Goal: Task Accomplishment & Management: Complete application form

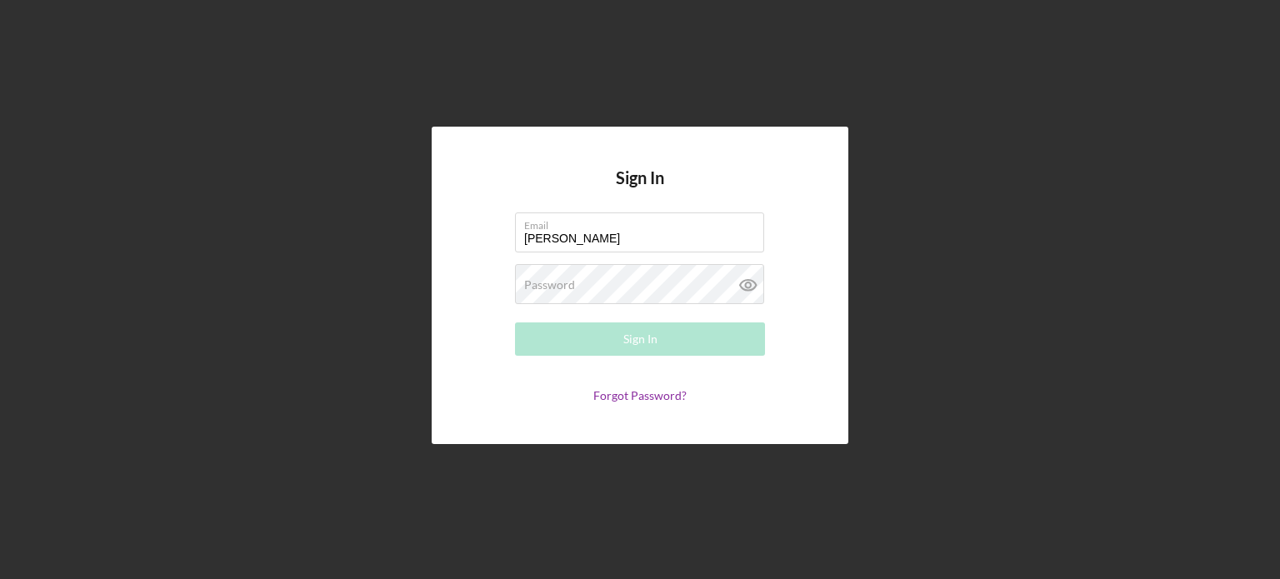
type input "[PERSON_NAME][EMAIL_ADDRESS][DOMAIN_NAME]"
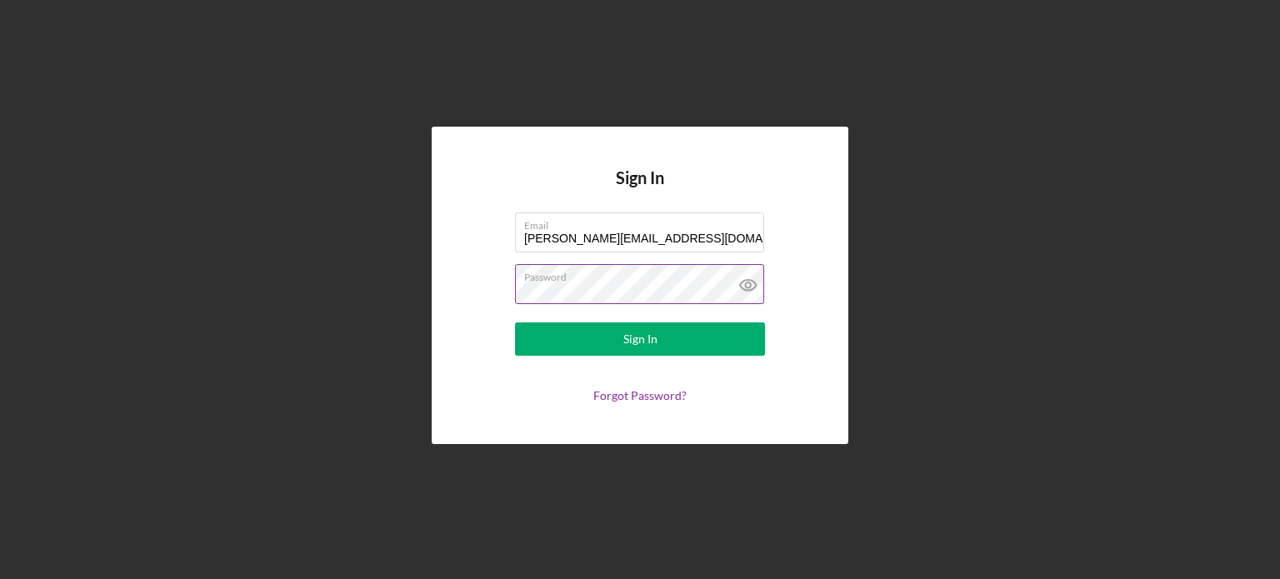
click at [515, 322] on button "Sign In" at bounding box center [640, 338] width 250 height 33
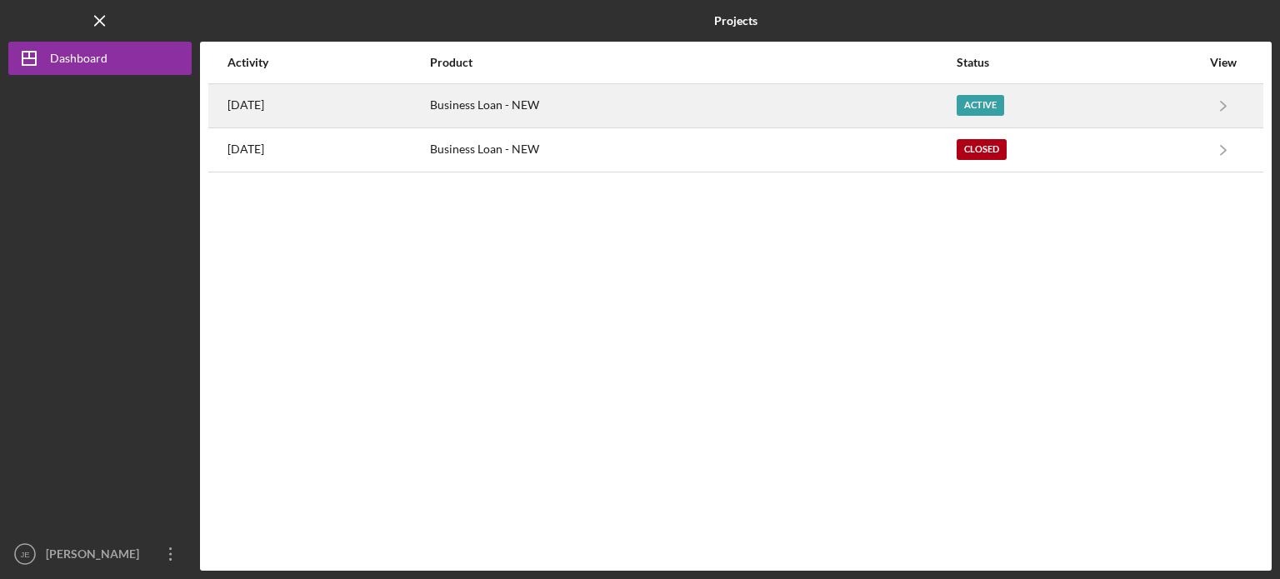
click at [978, 105] on div "Active" at bounding box center [980, 105] width 47 height 21
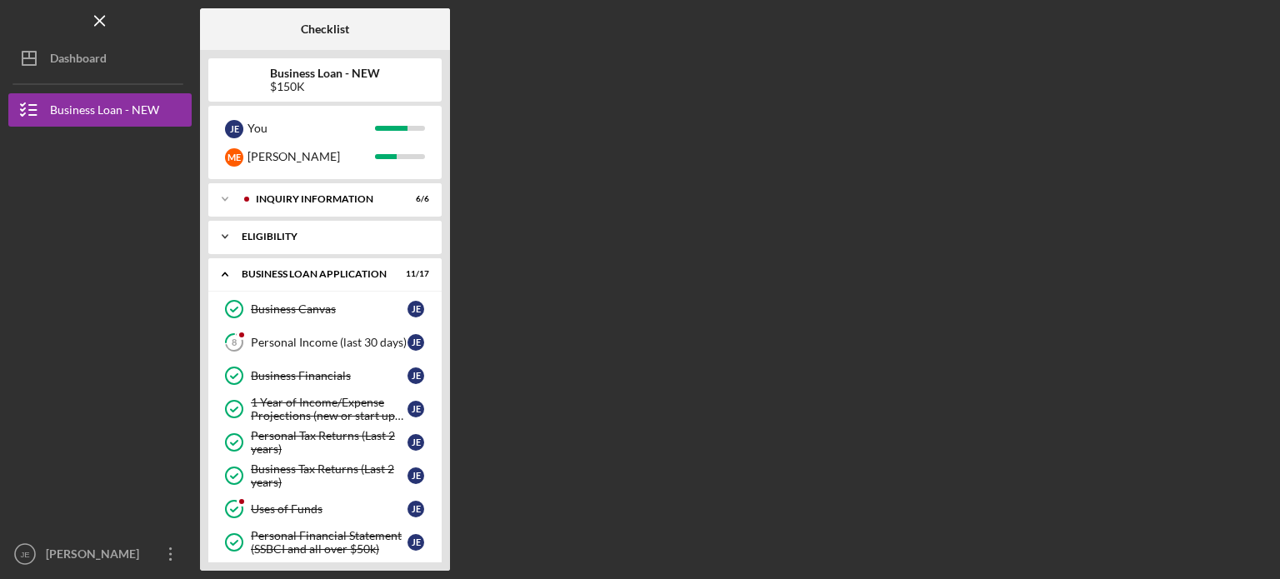
click at [226, 232] on icon "Icon/Expander" at bounding box center [224, 236] width 33 height 33
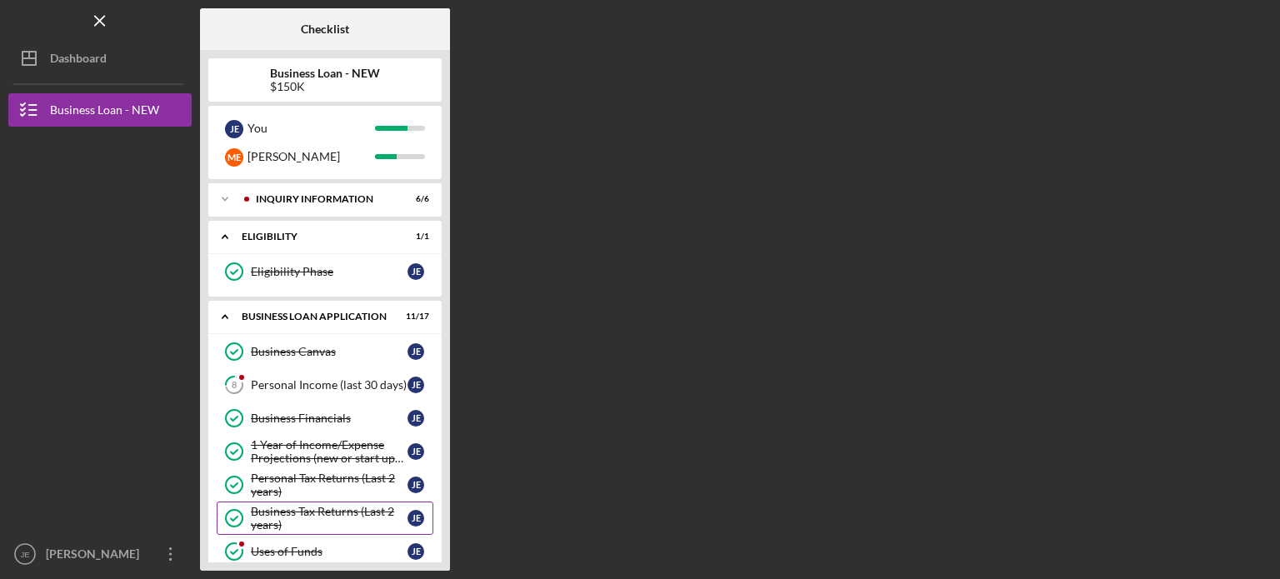
click at [356, 506] on div "Business Tax Returns (Last 2 years)" at bounding box center [329, 518] width 157 height 27
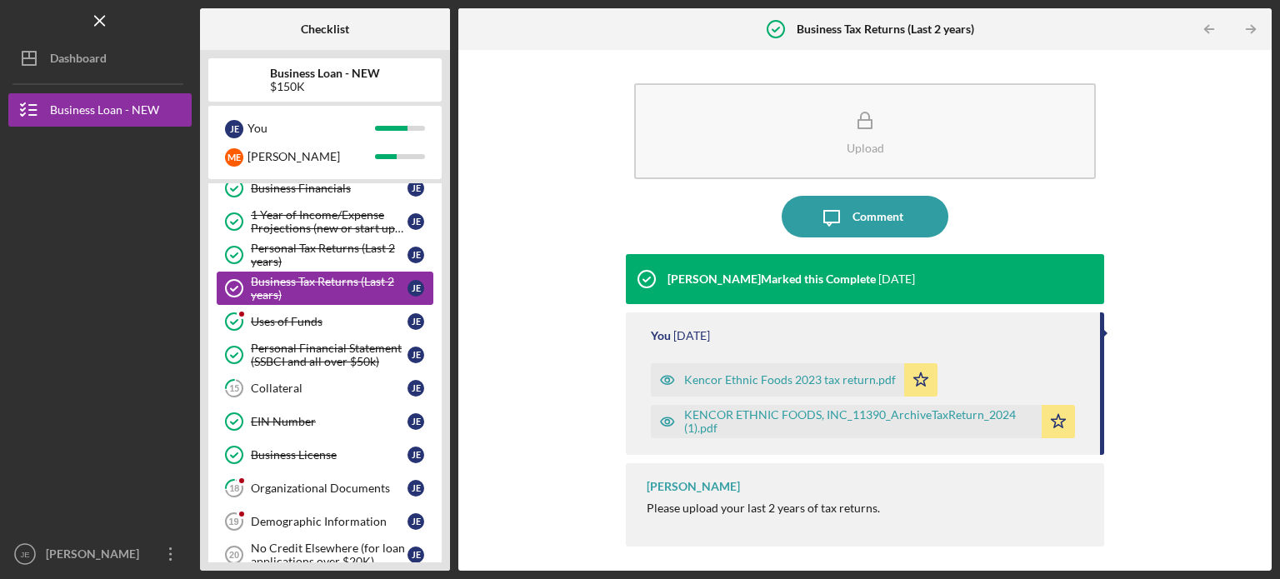
scroll to position [233, 0]
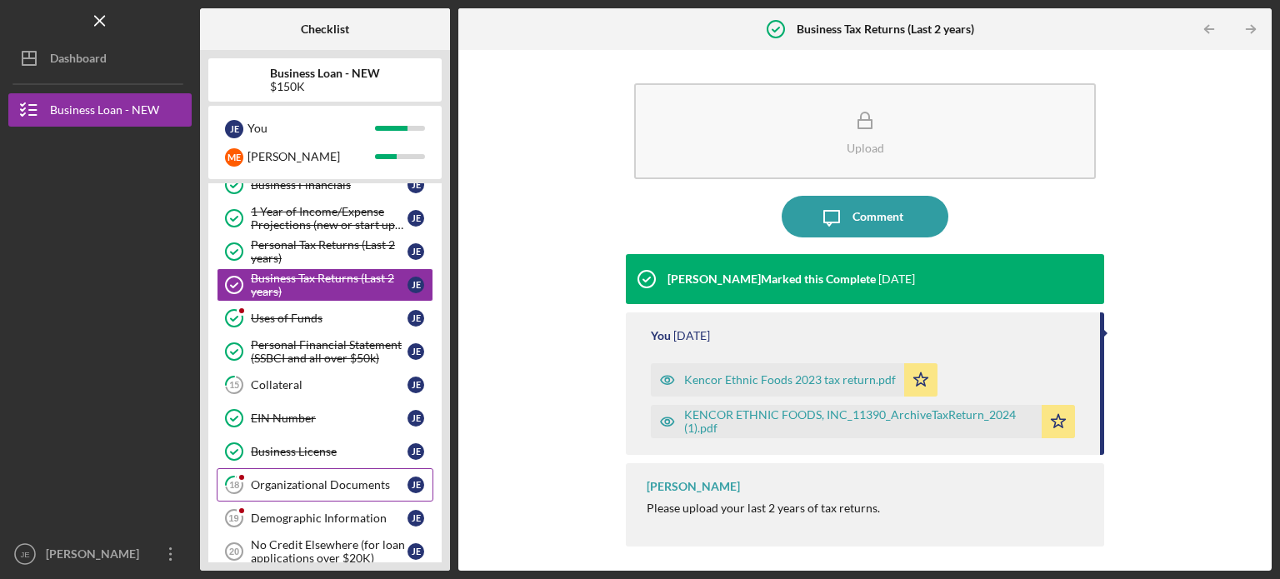
click at [361, 479] on div "Organizational Documents" at bounding box center [329, 484] width 157 height 13
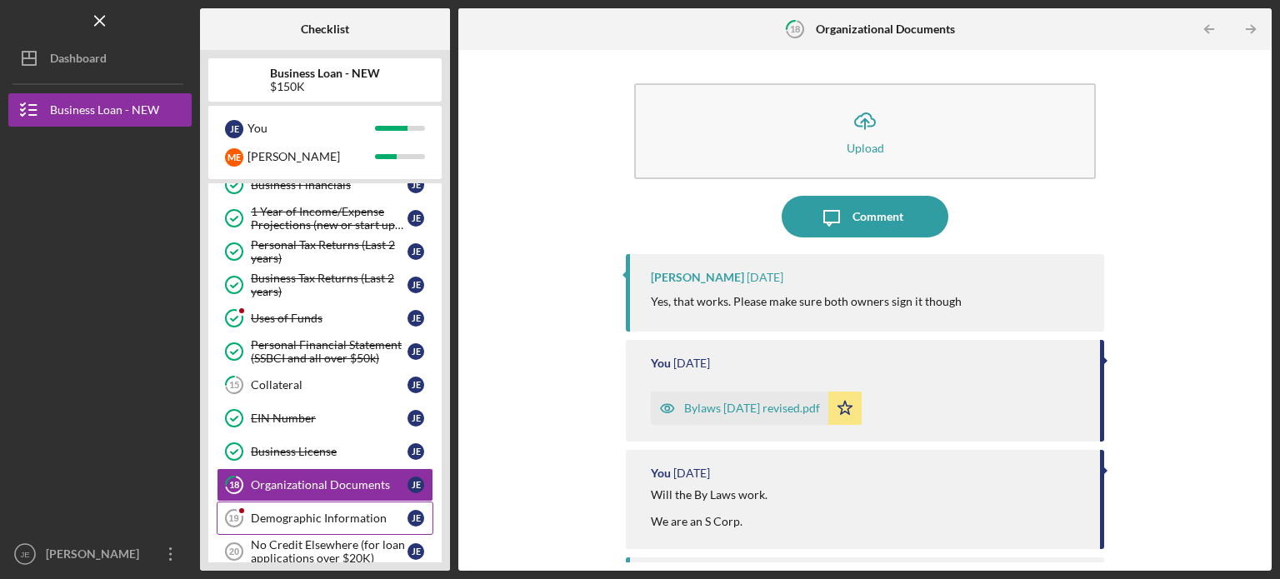
click at [330, 517] on div "Demographic Information" at bounding box center [329, 518] width 157 height 13
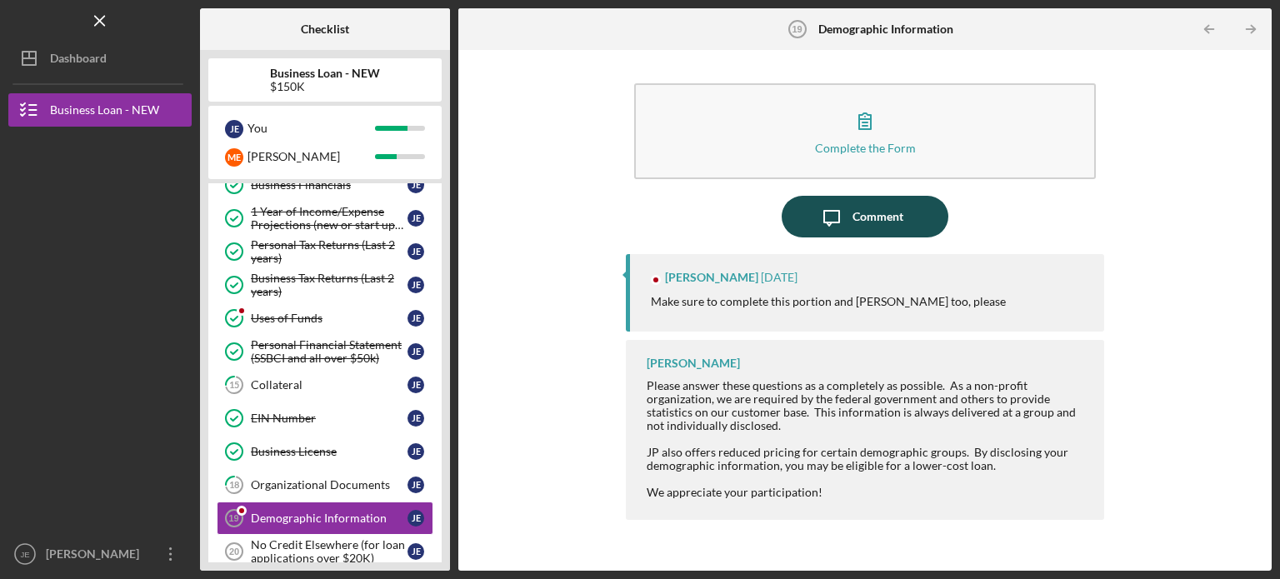
click at [913, 218] on button "Icon/Message Comment" at bounding box center [865, 217] width 167 height 42
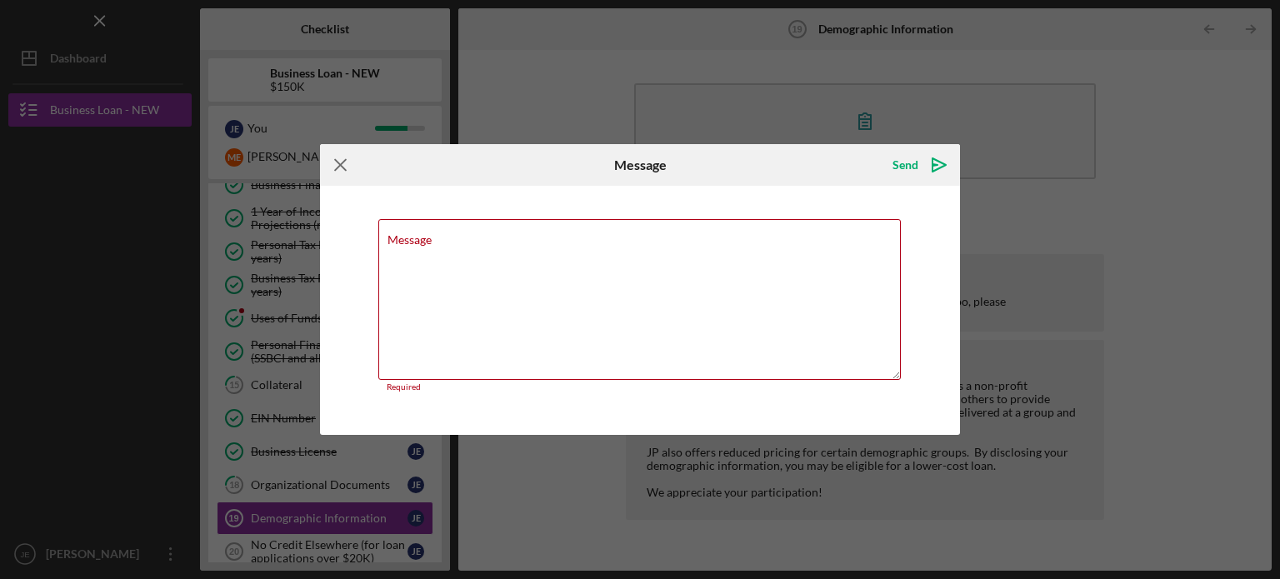
click at [340, 167] on icon "Icon/Menu Close" at bounding box center [341, 165] width 42 height 42
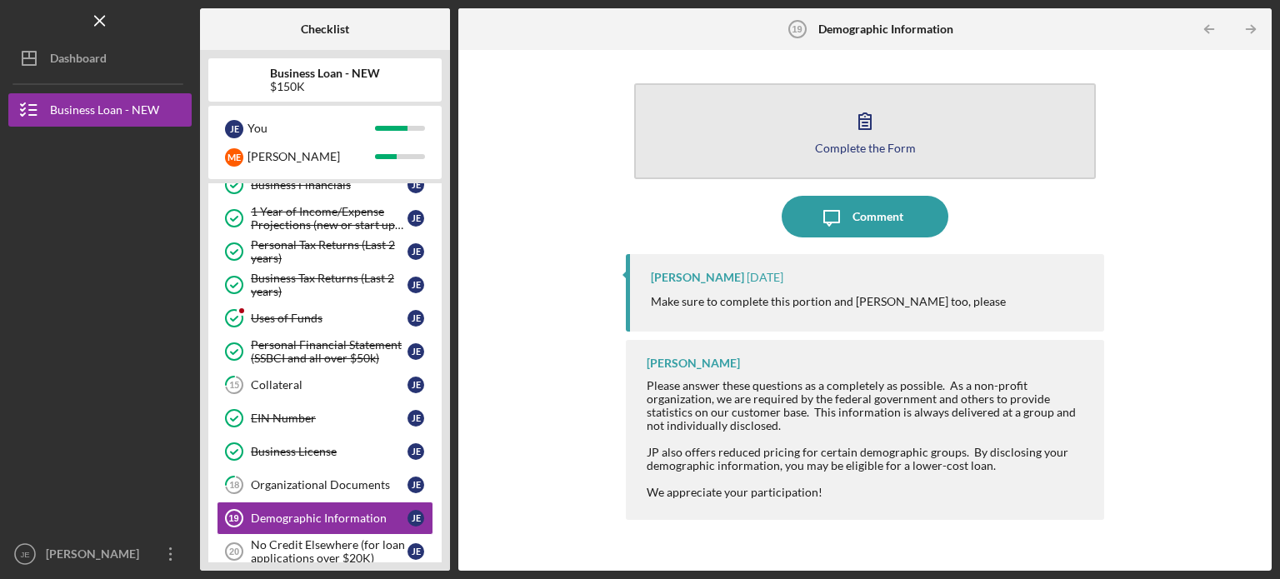
click at [858, 122] on icon "button" at bounding box center [865, 121] width 42 height 42
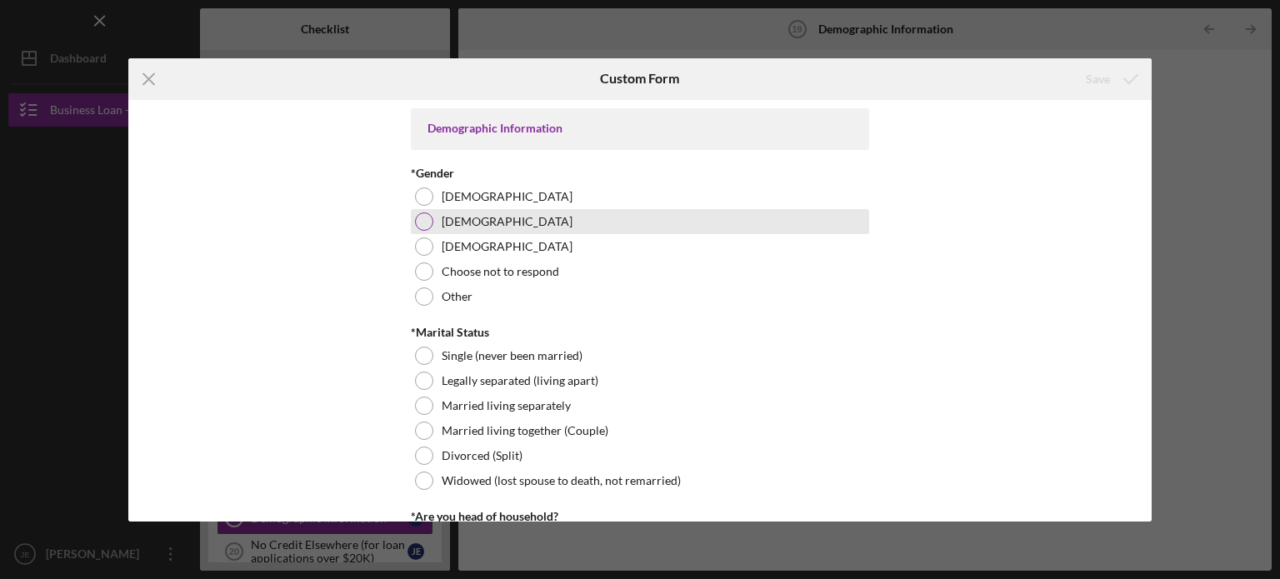
click at [432, 217] on div "[DEMOGRAPHIC_DATA]" at bounding box center [640, 221] width 458 height 25
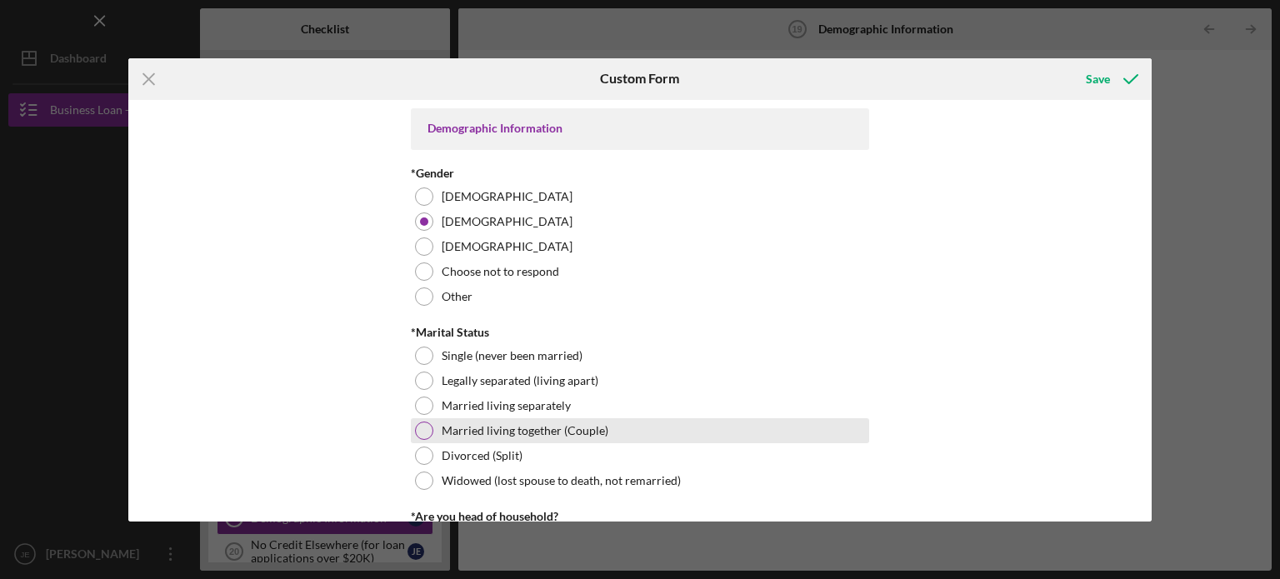
click at [423, 432] on div at bounding box center [424, 431] width 18 height 18
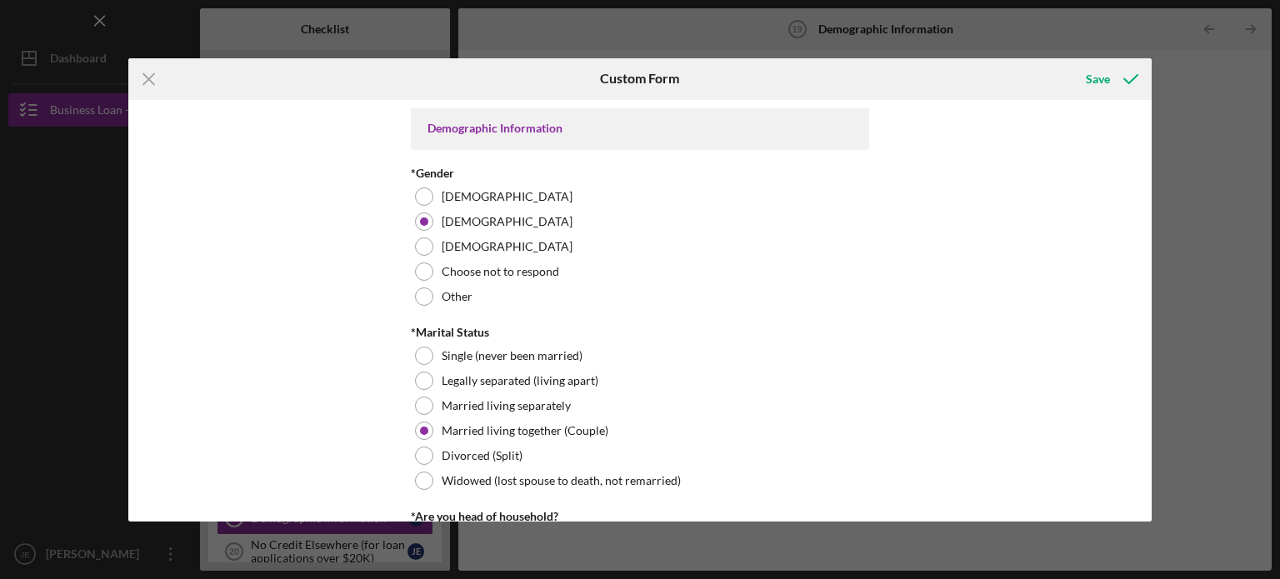
click at [1145, 507] on div "Demographic Information *Gender [DEMOGRAPHIC_DATA] [DEMOGRAPHIC_DATA] [DEMOGRAP…" at bounding box center [640, 311] width 1024 height 422
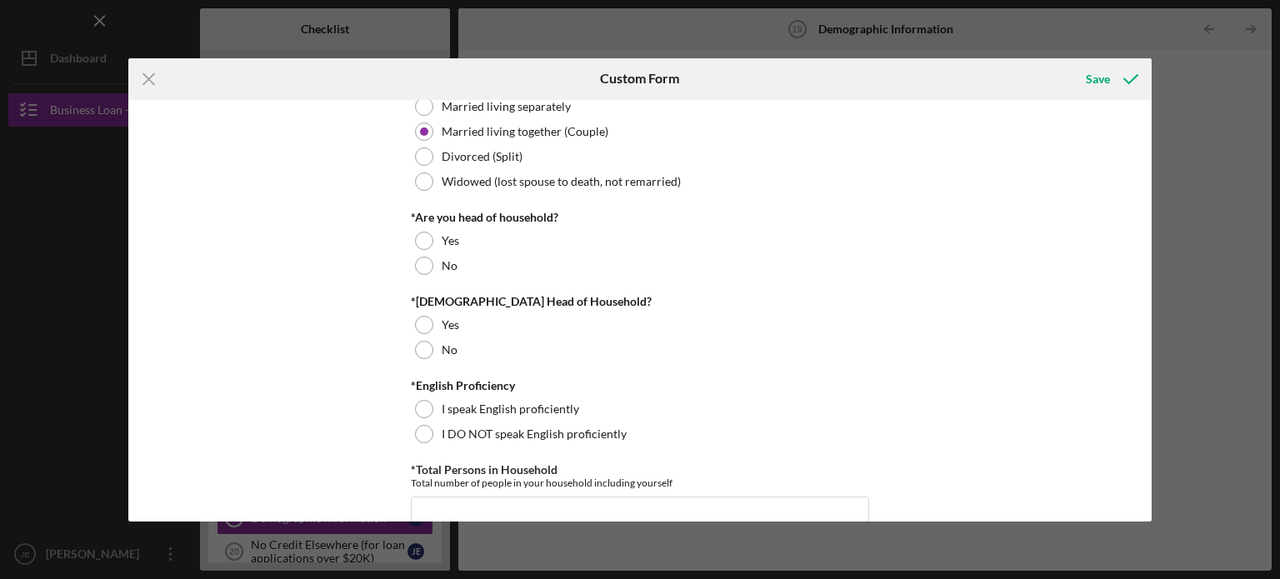
scroll to position [317, 0]
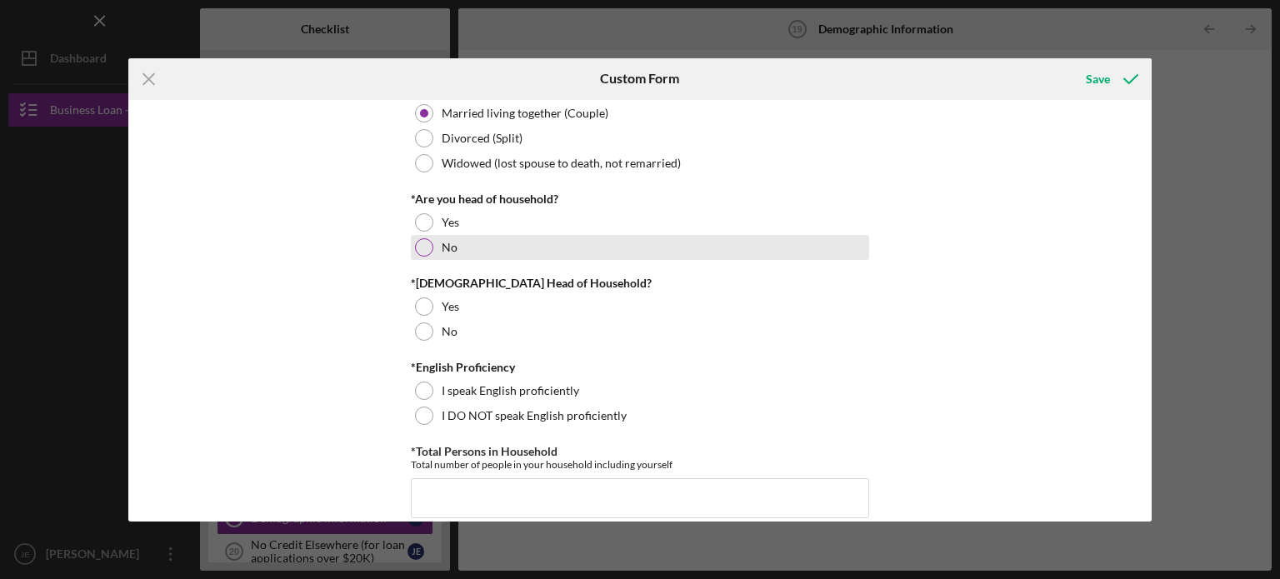
click at [428, 246] on div at bounding box center [424, 247] width 18 height 18
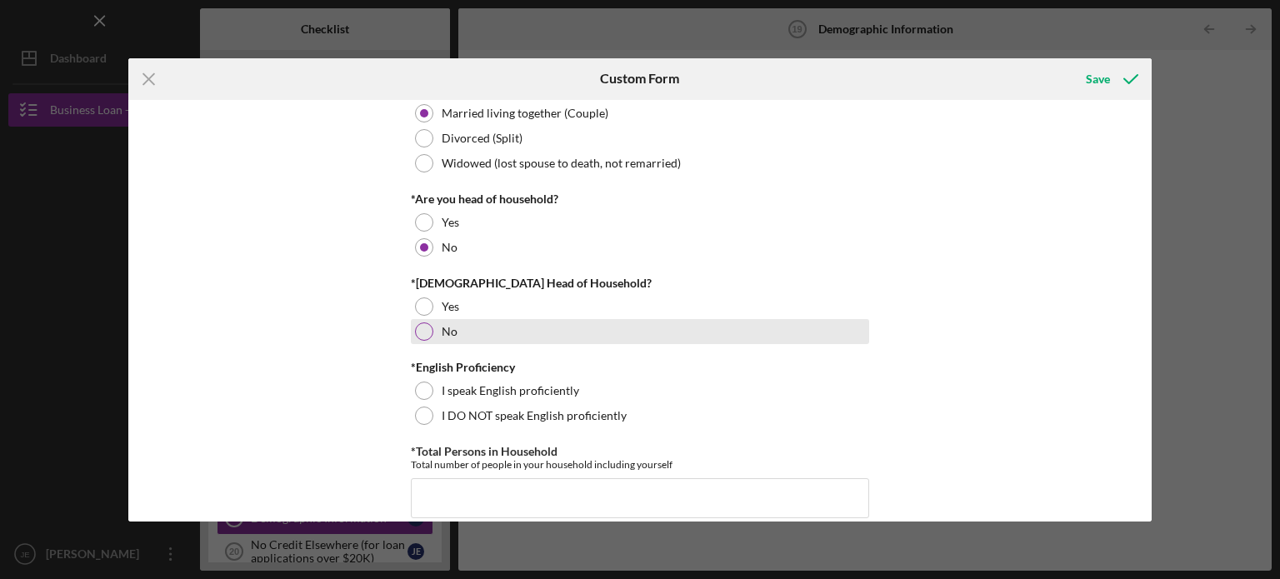
click at [419, 329] on div at bounding box center [424, 331] width 18 height 18
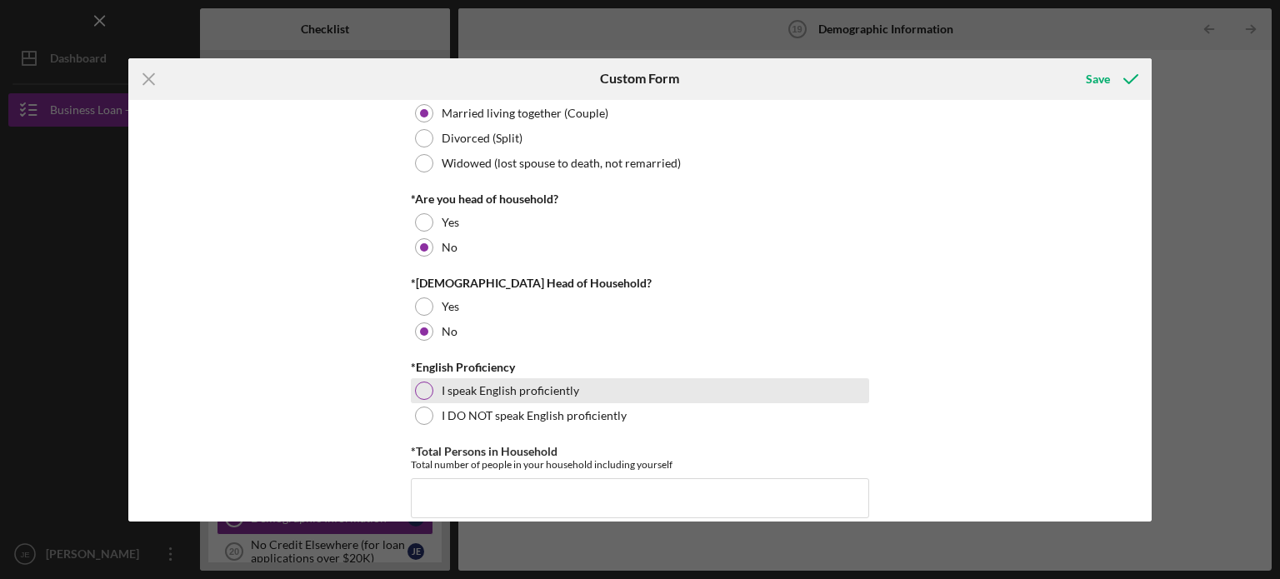
click at [425, 386] on div at bounding box center [424, 391] width 18 height 18
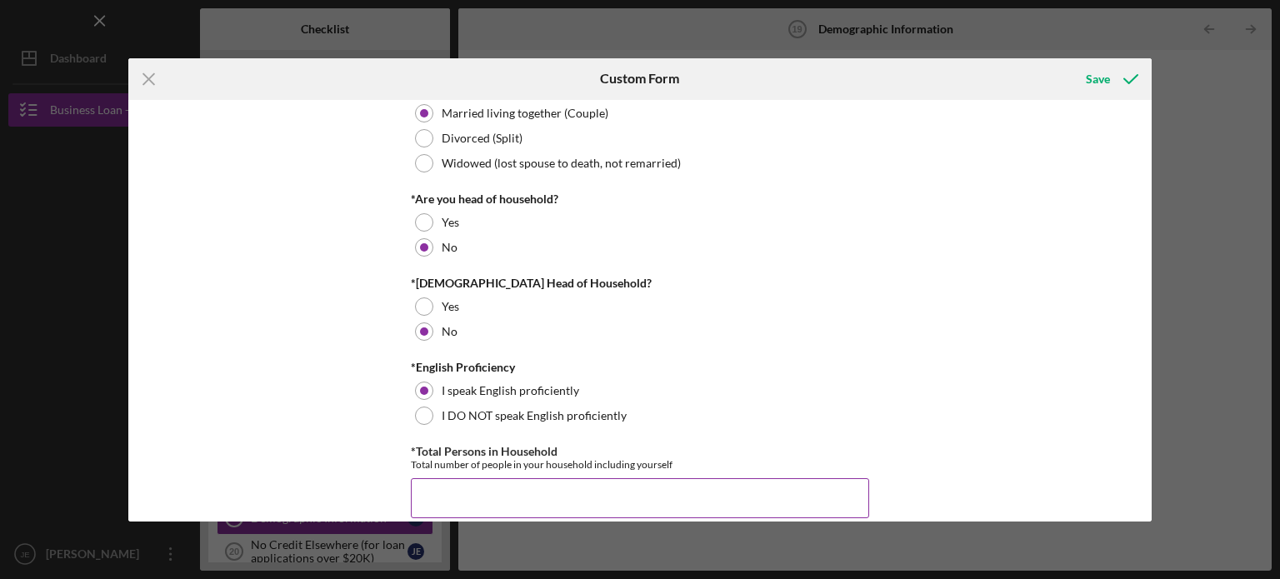
click at [460, 491] on input "*Total Persons in Household" at bounding box center [640, 498] width 458 height 40
type input "2"
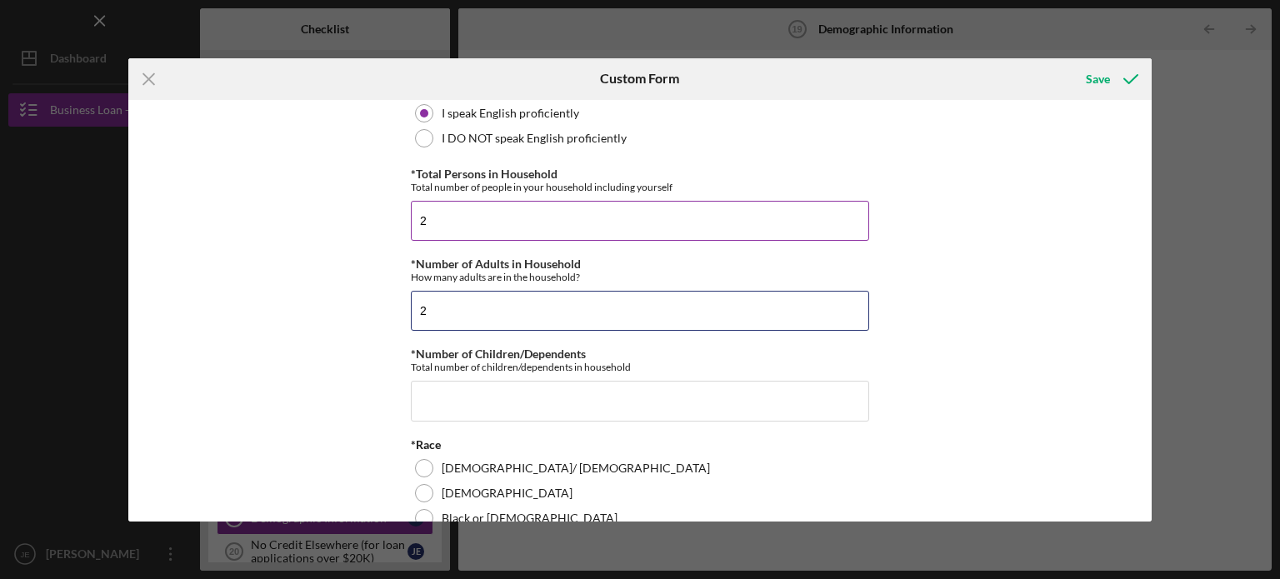
type input "2"
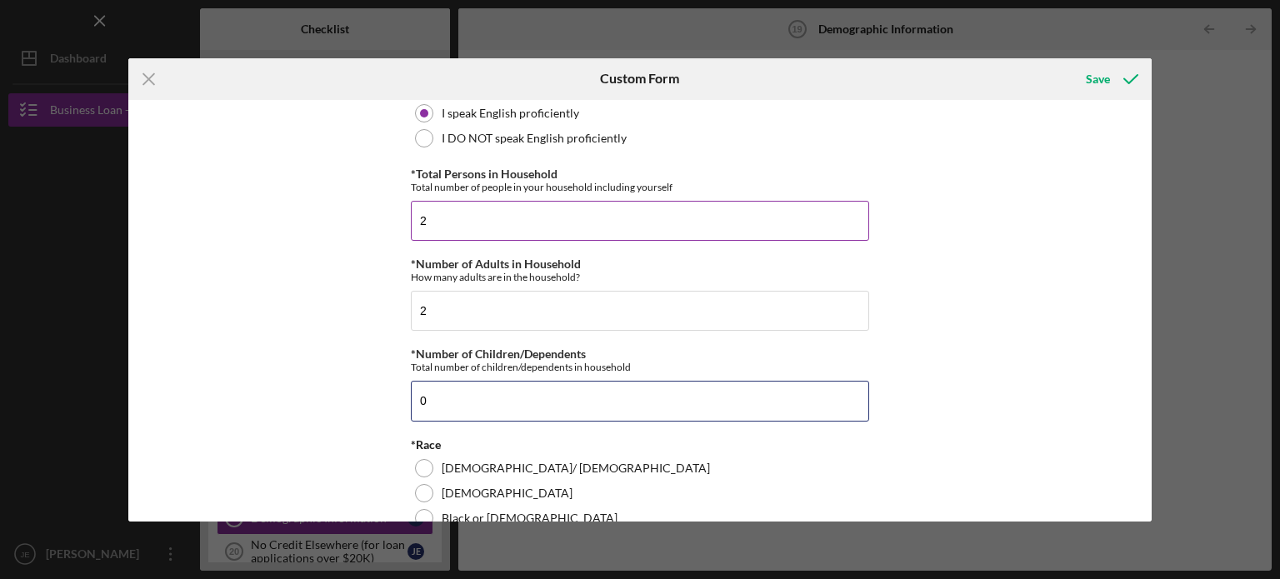
type input "0"
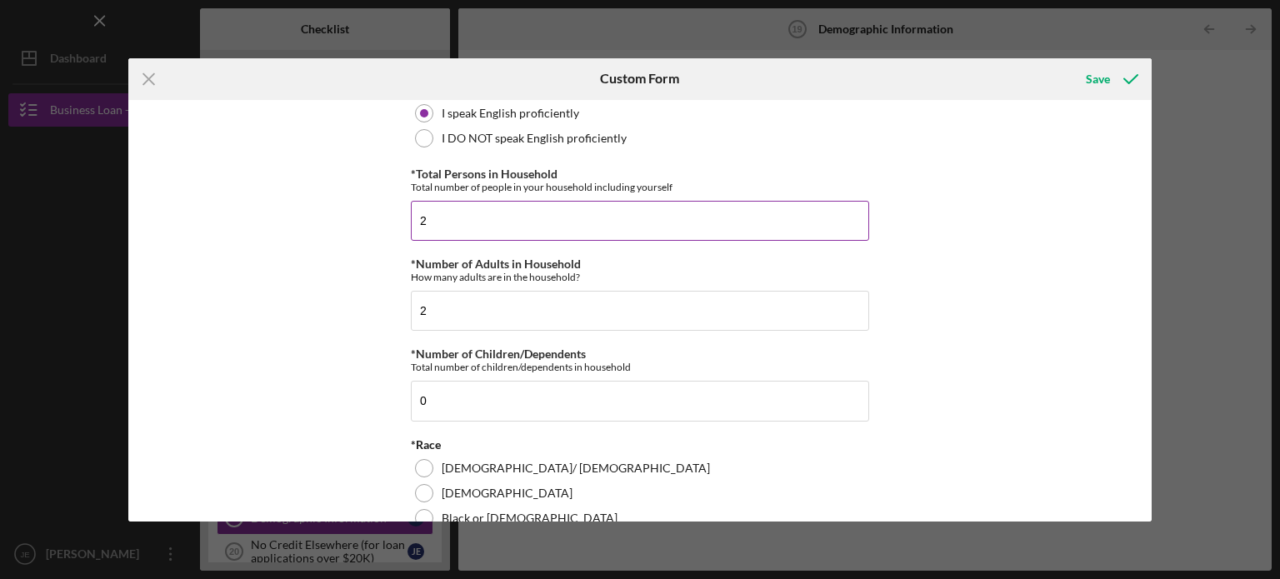
scroll to position [1155, 0]
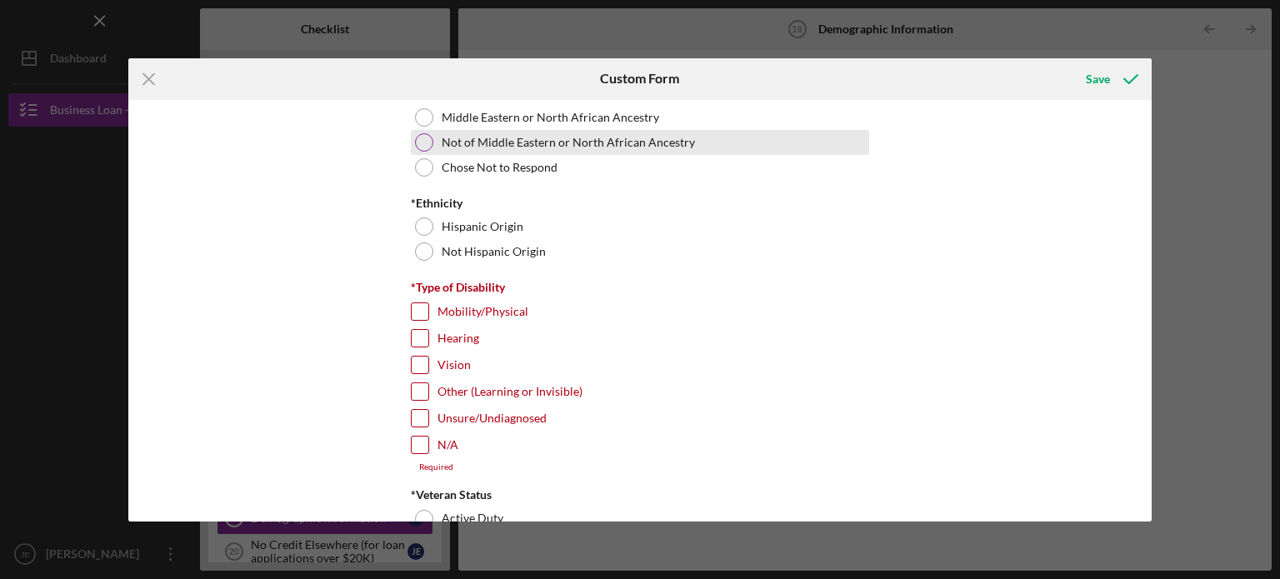
click at [427, 137] on div at bounding box center [424, 142] width 18 height 18
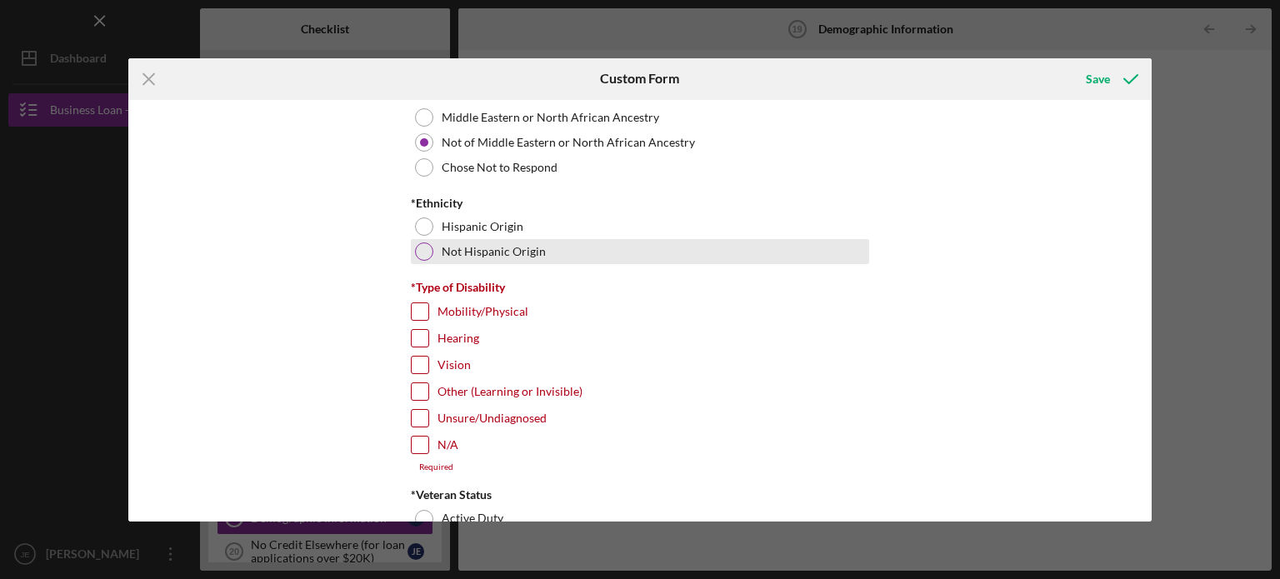
click at [422, 254] on div at bounding box center [424, 251] width 18 height 18
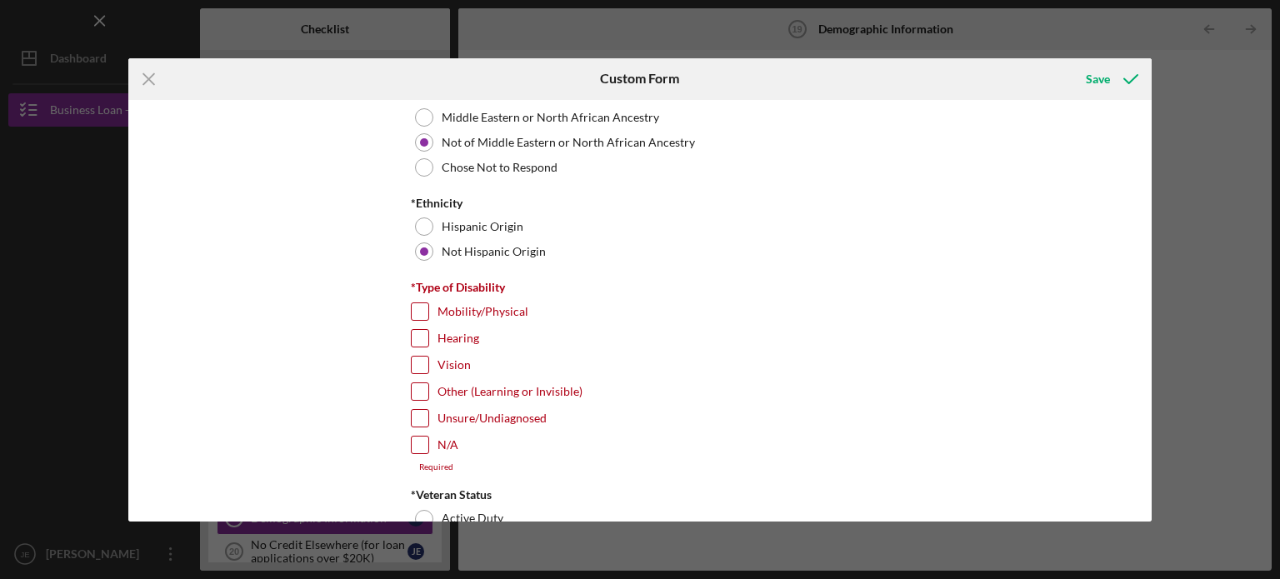
click at [1141, 117] on div "Demographic Information *Gender [DEMOGRAPHIC_DATA] [DEMOGRAPHIC_DATA] [DEMOGRAP…" at bounding box center [640, 311] width 1024 height 422
click at [1145, 117] on div "Demographic Information *Gender [DEMOGRAPHIC_DATA] [DEMOGRAPHIC_DATA] [DEMOGRAP…" at bounding box center [640, 311] width 1024 height 422
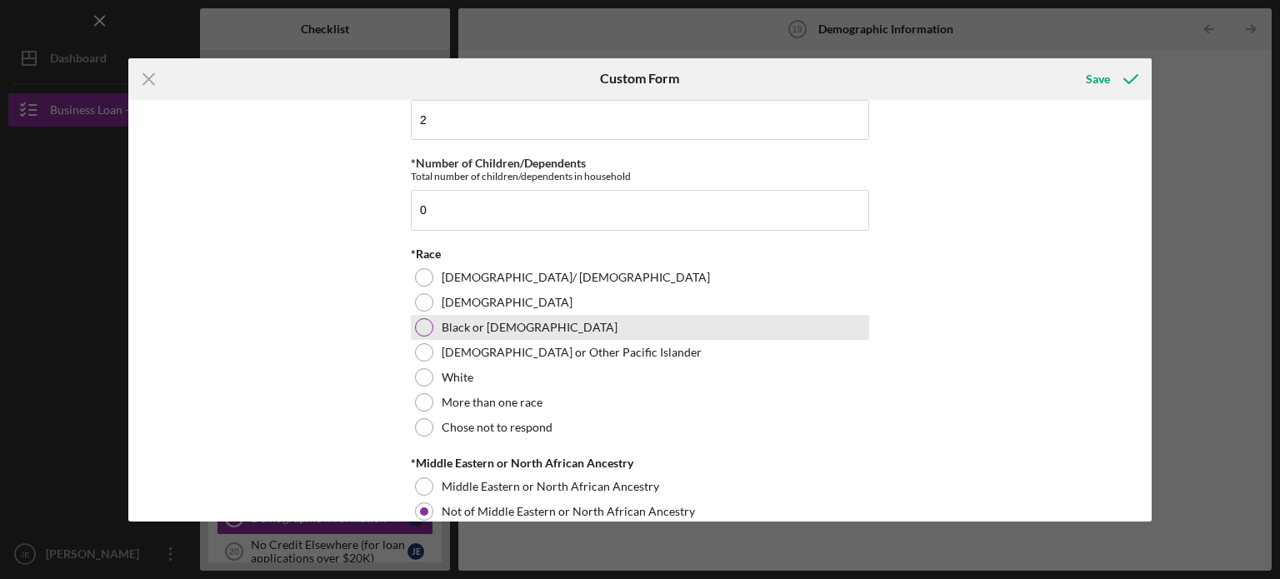
click at [487, 321] on label "Black or [DEMOGRAPHIC_DATA]" at bounding box center [530, 327] width 176 height 13
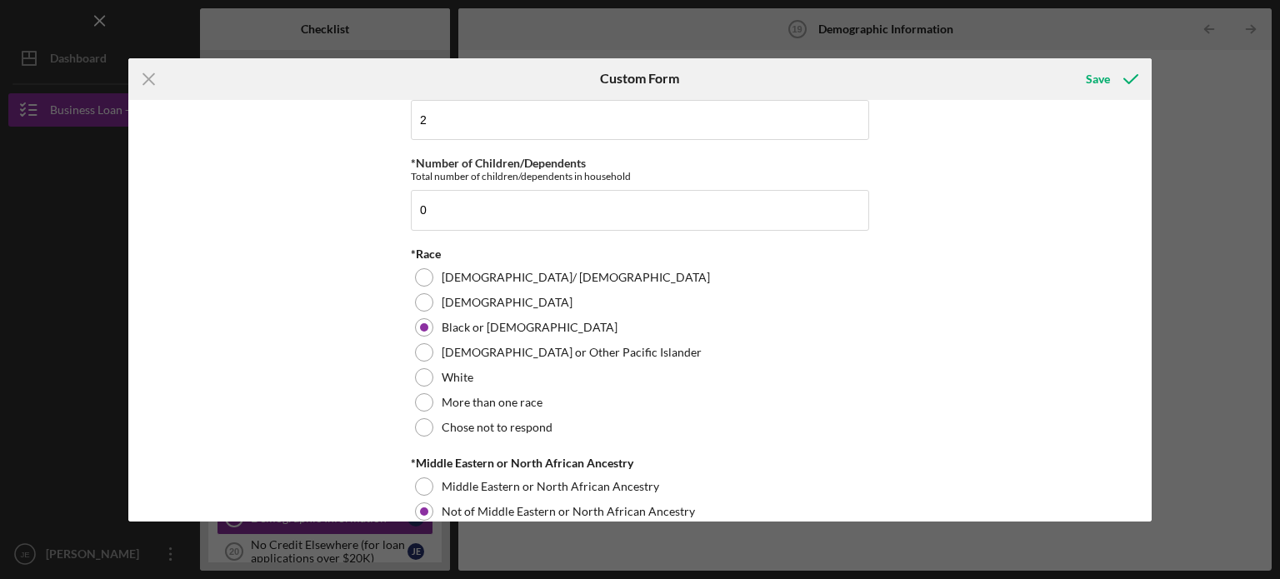
scroll to position [1155, 0]
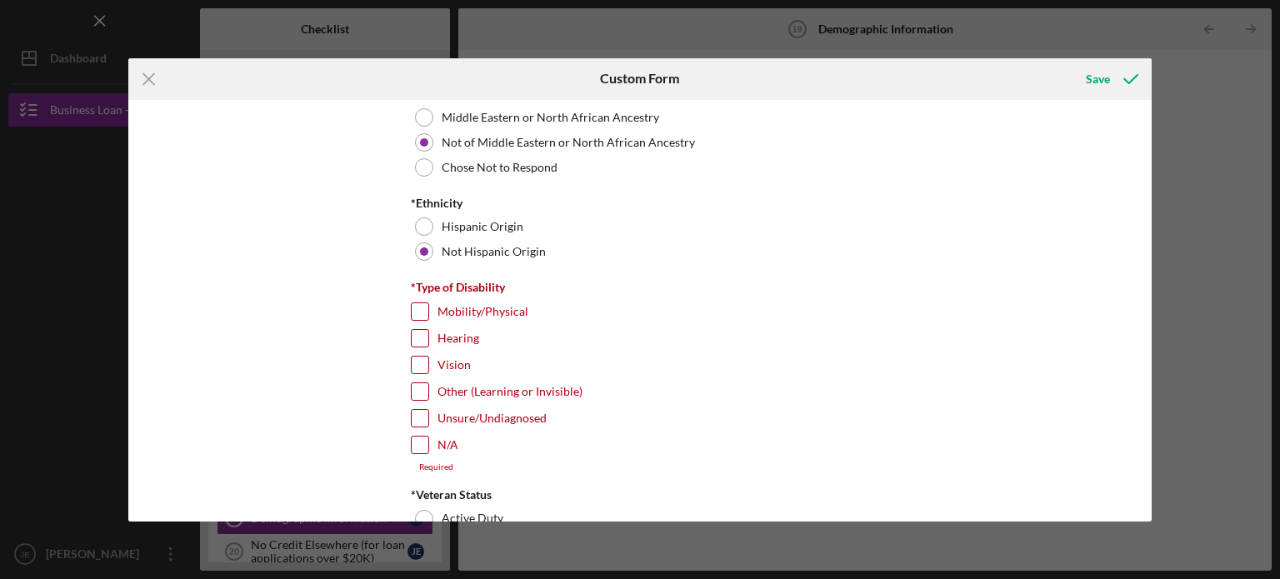
click at [412, 442] on input "N/A" at bounding box center [420, 445] width 17 height 17
checkbox input "true"
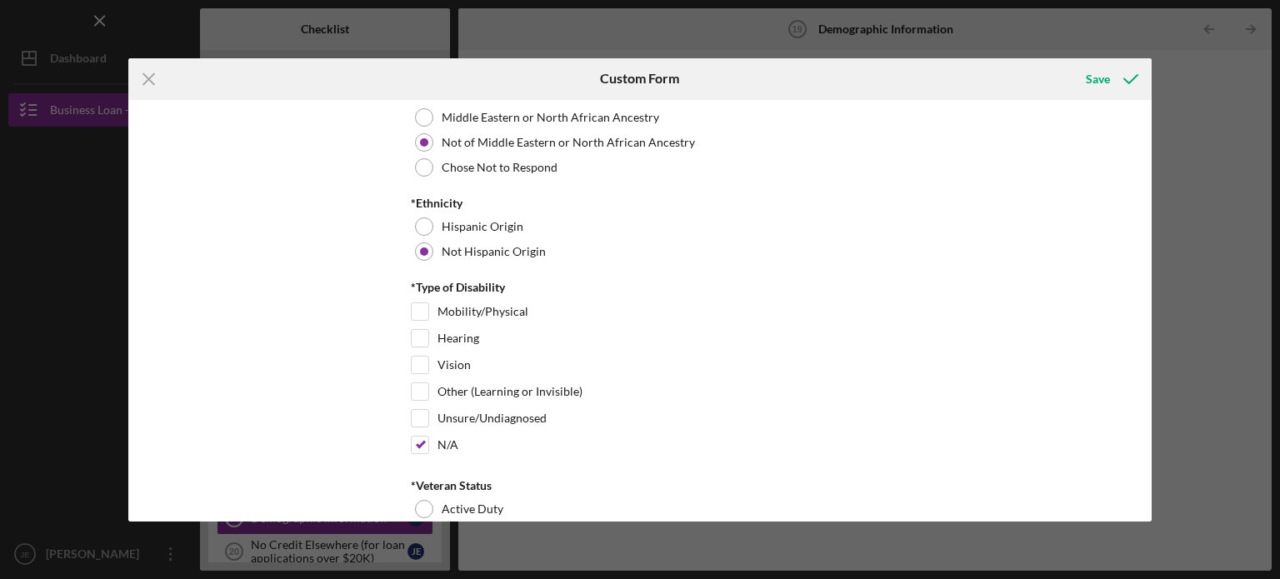
click at [1146, 498] on div "Demographic Information *Gender [DEMOGRAPHIC_DATA] [DEMOGRAPHIC_DATA] [DEMOGRAP…" at bounding box center [640, 311] width 1024 height 422
click at [1145, 498] on div "Demographic Information *Gender [DEMOGRAPHIC_DATA] [DEMOGRAPHIC_DATA] [DEMOGRAP…" at bounding box center [640, 311] width 1024 height 422
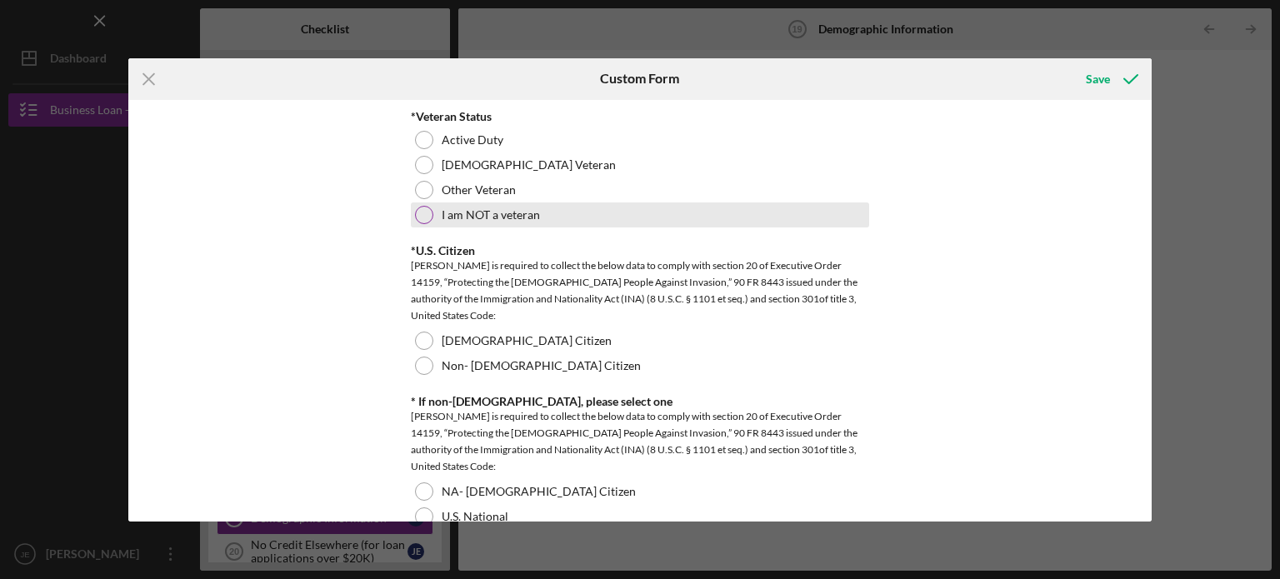
click at [423, 206] on div at bounding box center [424, 215] width 18 height 18
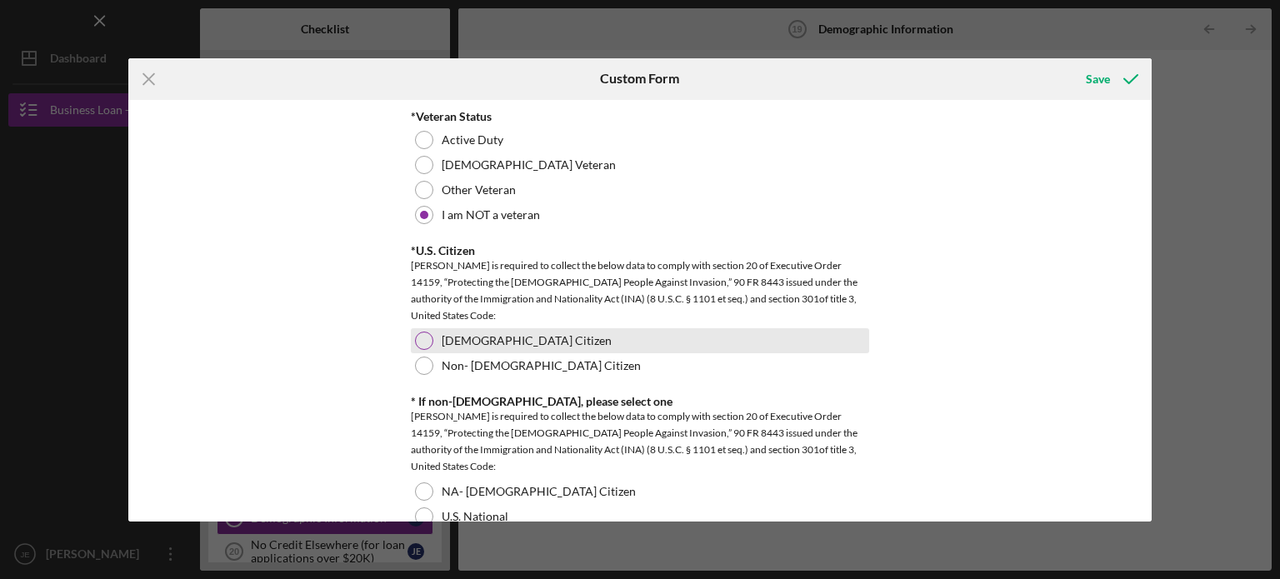
click at [420, 328] on div "[DEMOGRAPHIC_DATA] Citizen" at bounding box center [640, 340] width 458 height 25
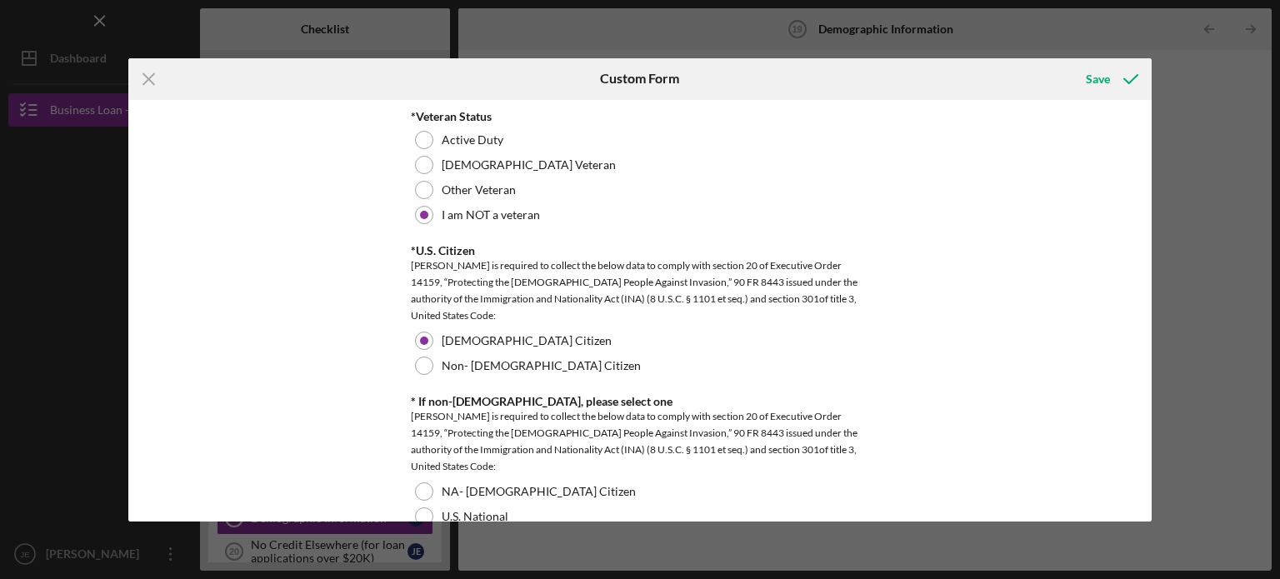
scroll to position [1893, 0]
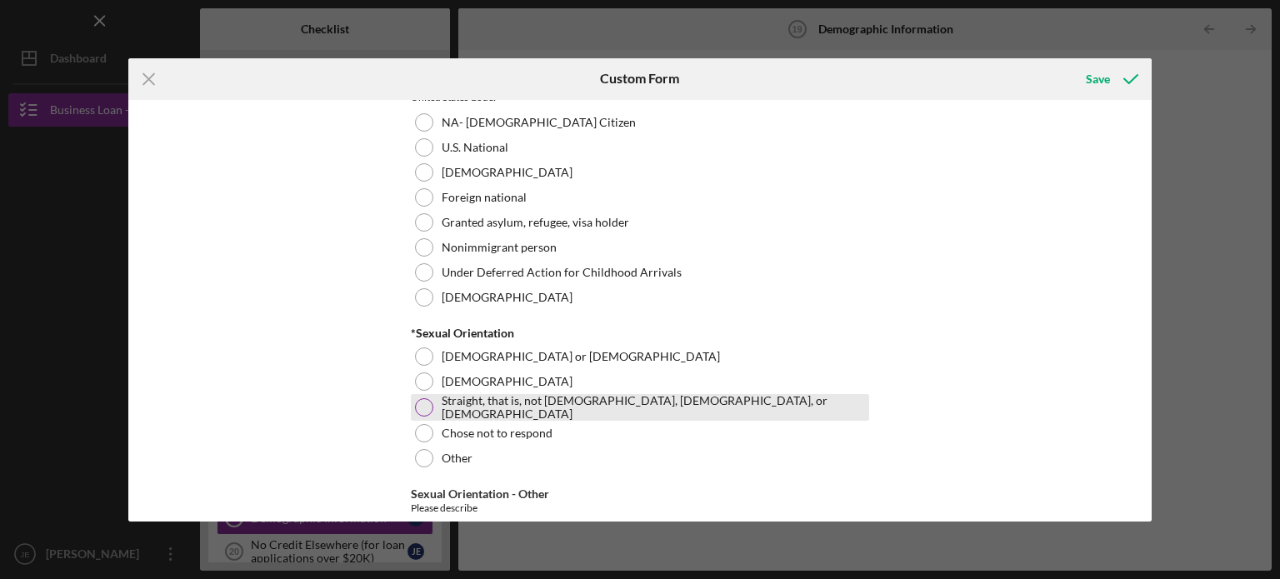
click at [473, 404] on label "Straight, that is, not [DEMOGRAPHIC_DATA], [DEMOGRAPHIC_DATA], or [DEMOGRAPHIC_…" at bounding box center [653, 407] width 423 height 27
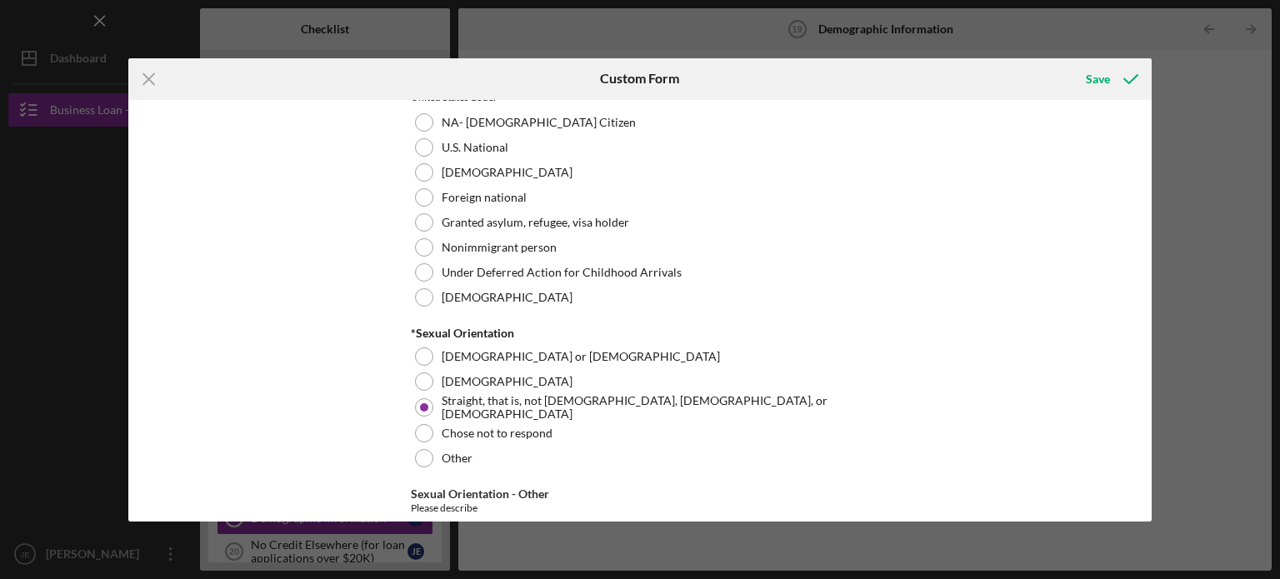
scroll to position [2263, 0]
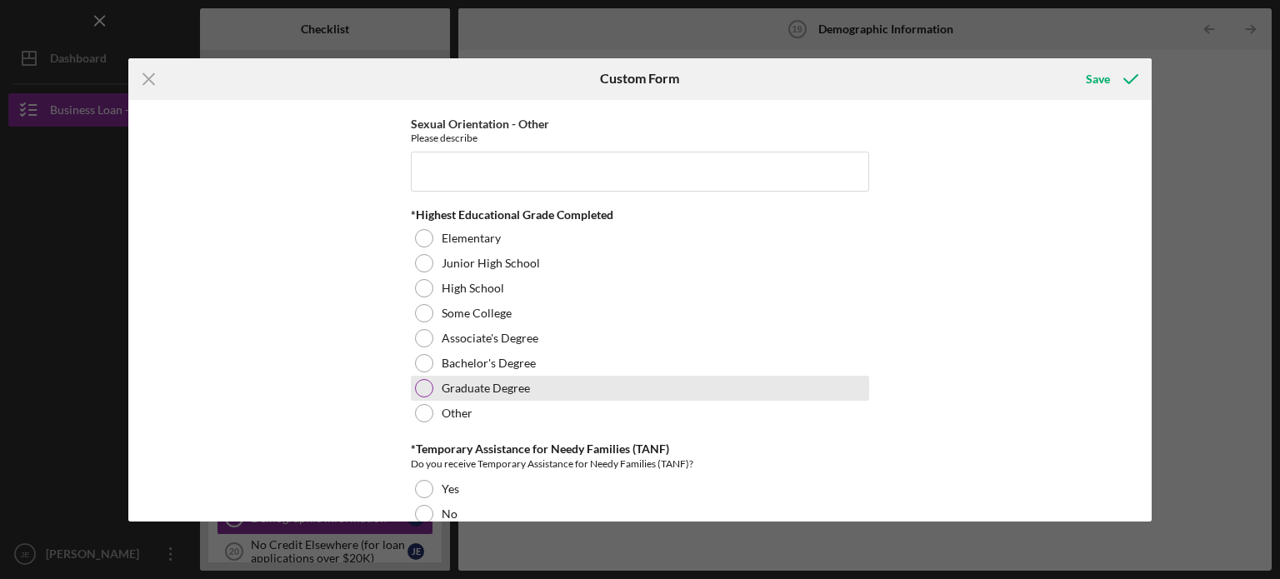
click at [467, 382] on label "Graduate Degree" at bounding box center [486, 388] width 88 height 13
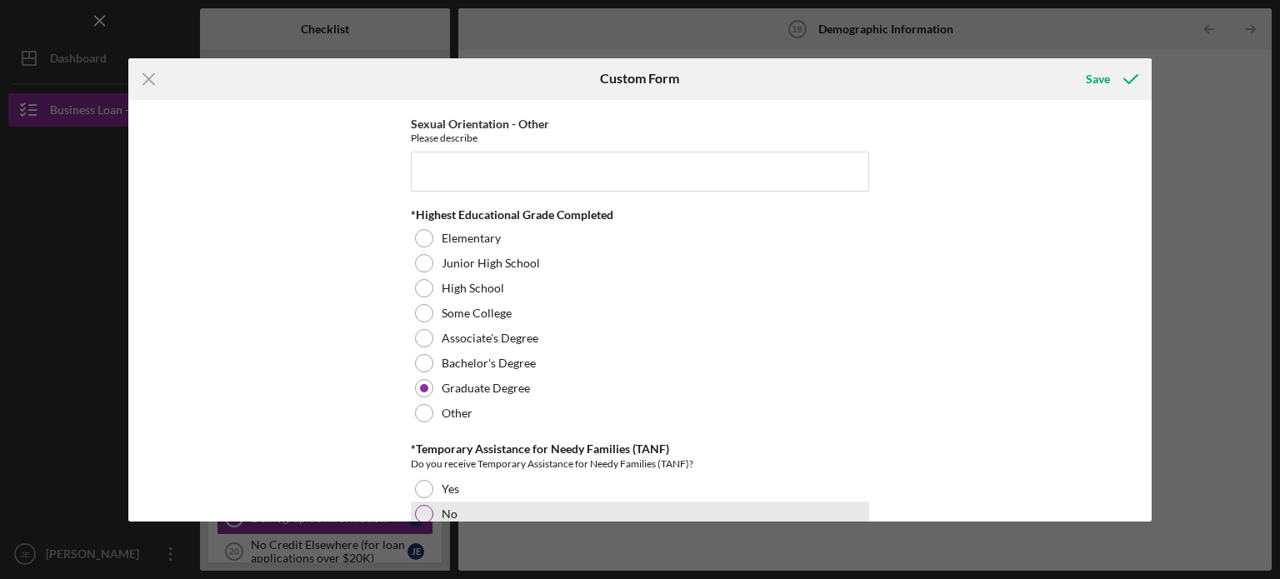
click at [437, 506] on div "No" at bounding box center [640, 514] width 458 height 25
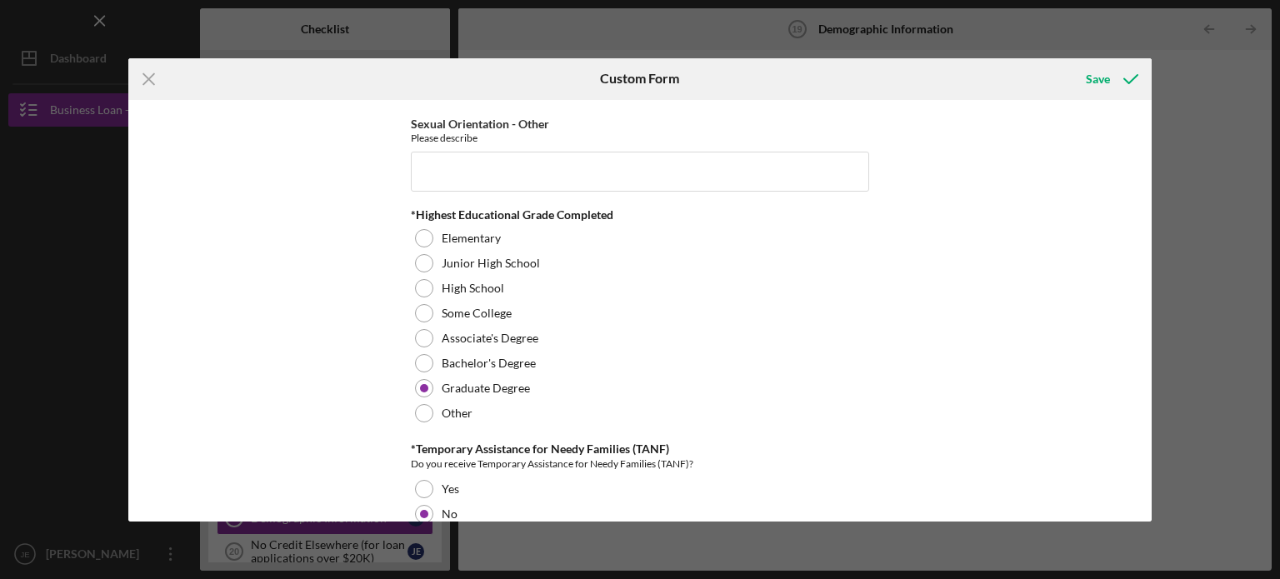
click at [1144, 499] on div "Demographic Information *Gender [DEMOGRAPHIC_DATA] [DEMOGRAPHIC_DATA] [DEMOGRAP…" at bounding box center [640, 311] width 1024 height 422
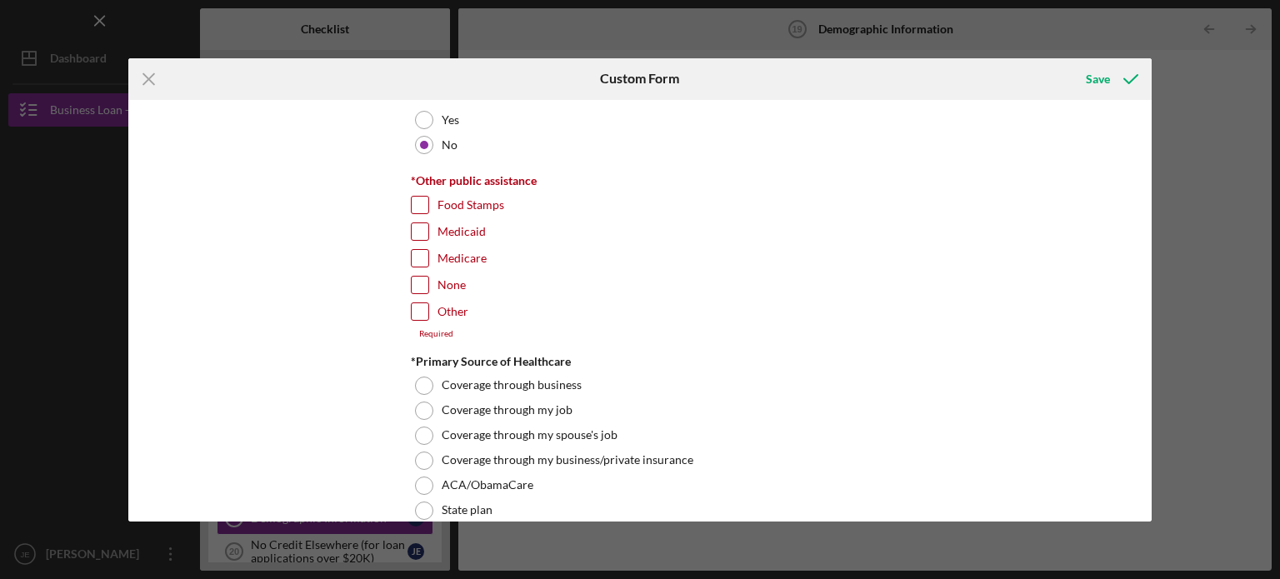
click at [418, 277] on input "None" at bounding box center [420, 285] width 17 height 17
checkbox input "true"
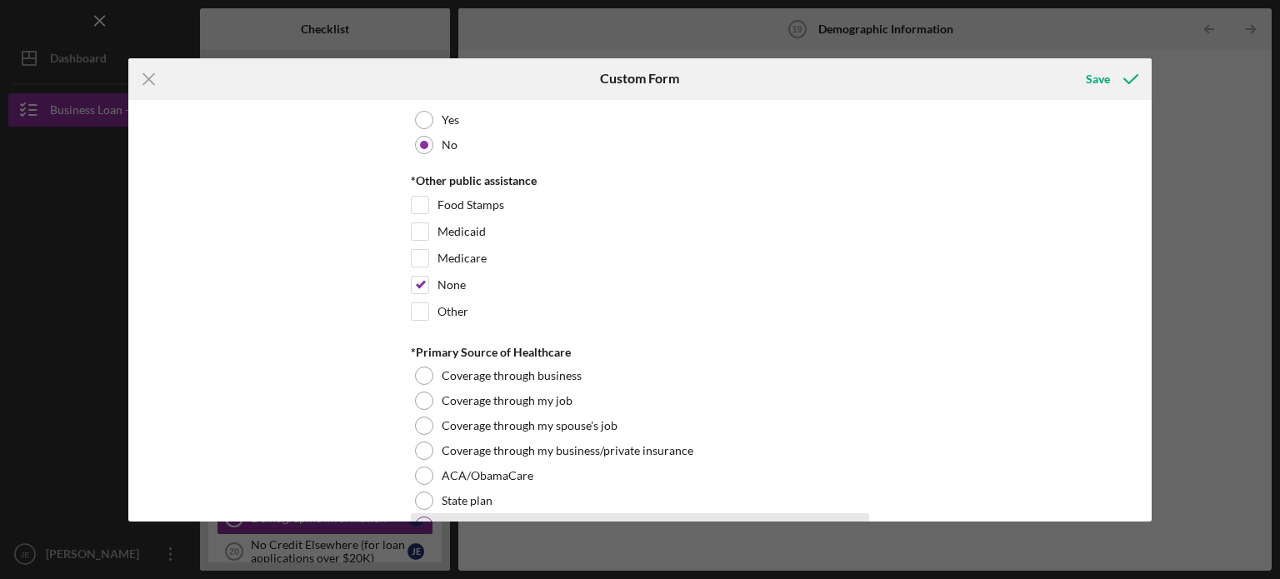
click at [423, 517] on div at bounding box center [424, 526] width 18 height 18
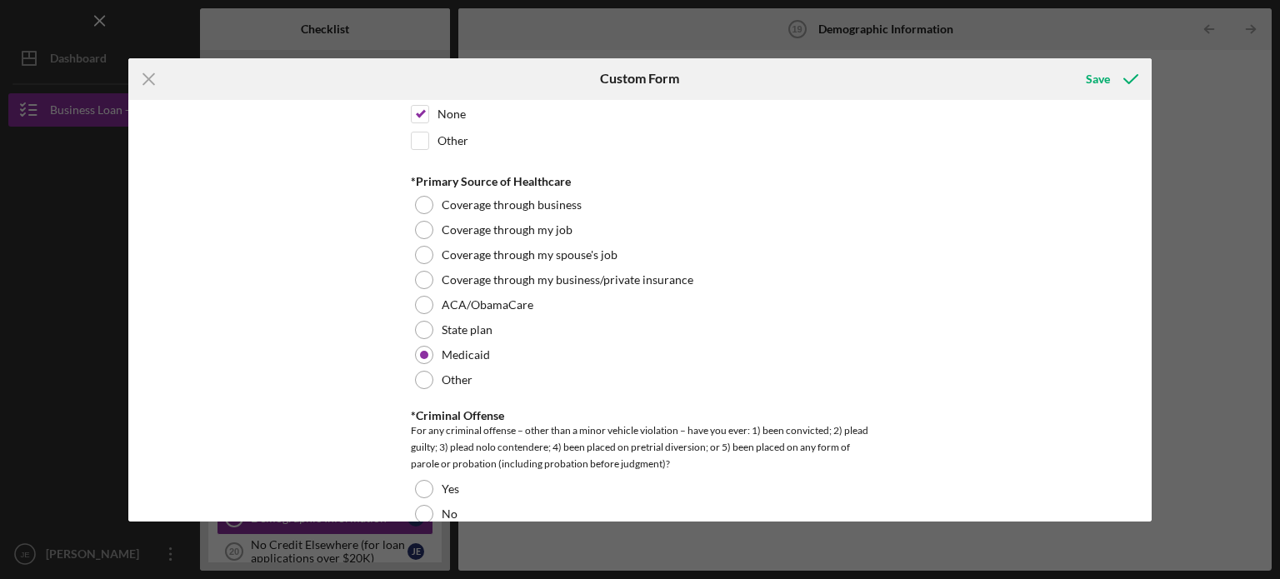
scroll to position [2810, 0]
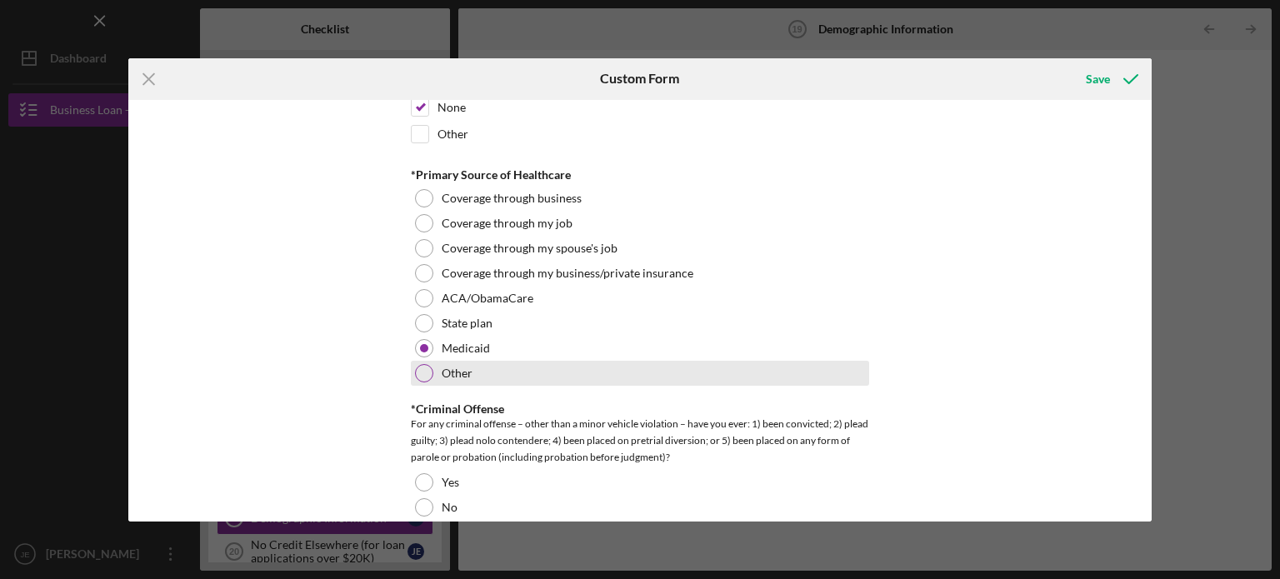
click at [416, 367] on div at bounding box center [424, 373] width 18 height 18
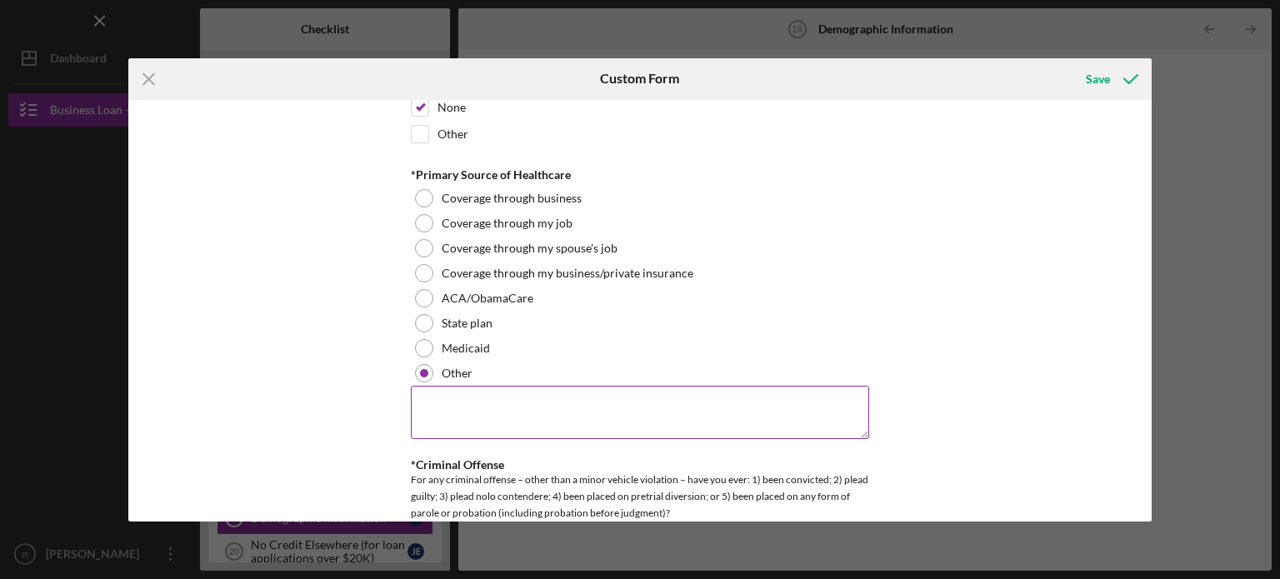
click at [472, 395] on textarea at bounding box center [640, 412] width 458 height 53
type textarea "Medicare"
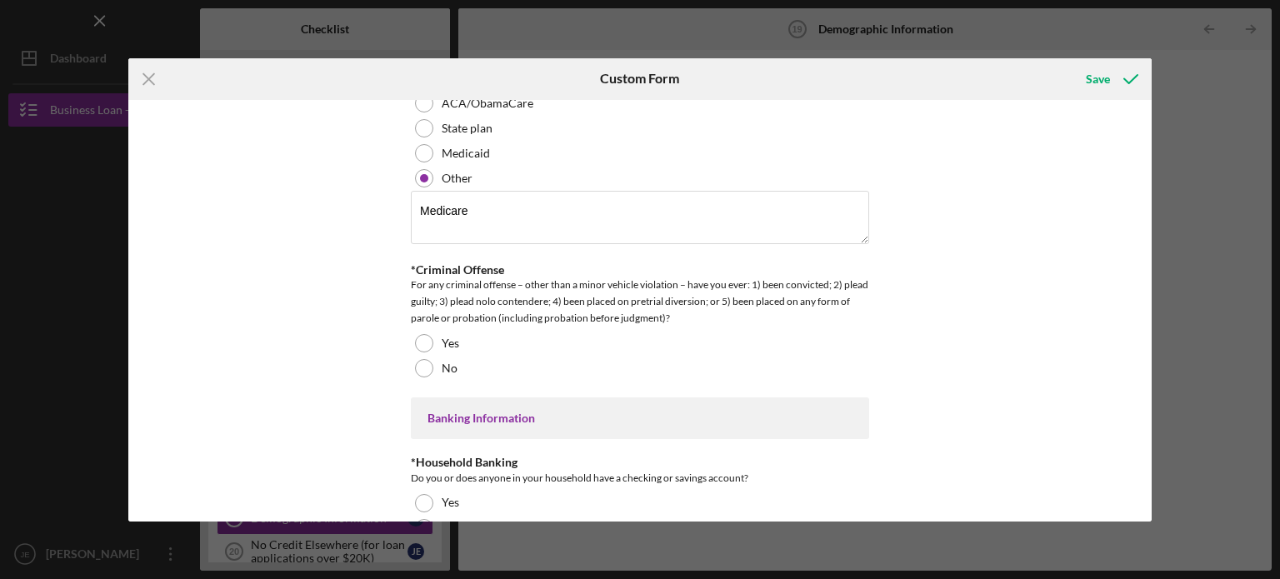
scroll to position [3011, 0]
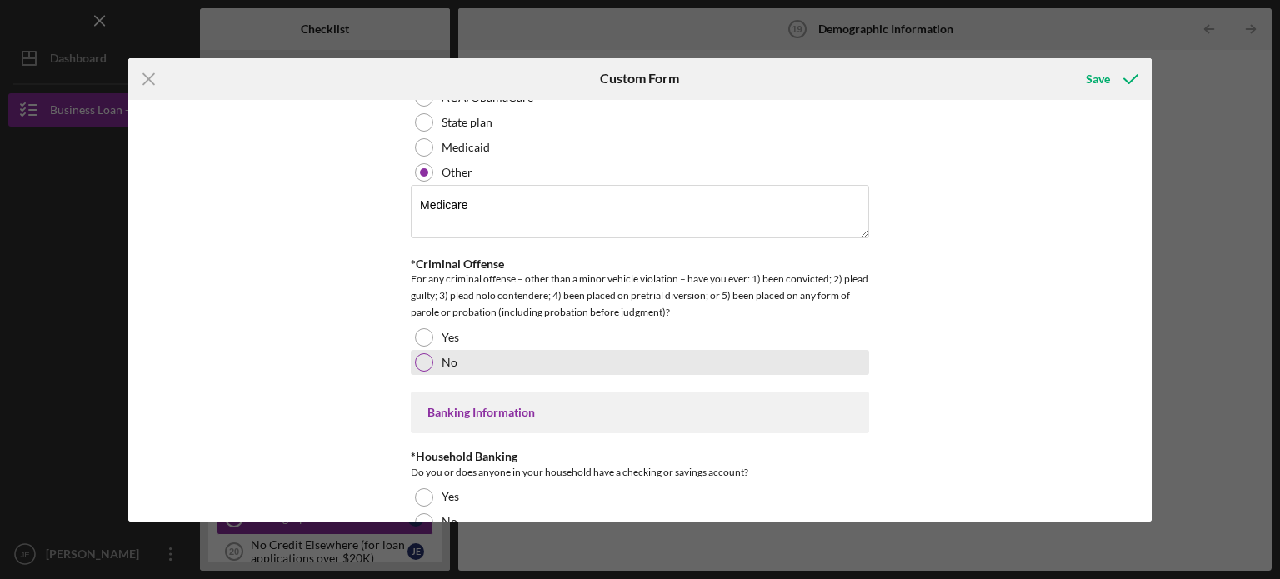
click at [431, 350] on div "No" at bounding box center [640, 362] width 458 height 25
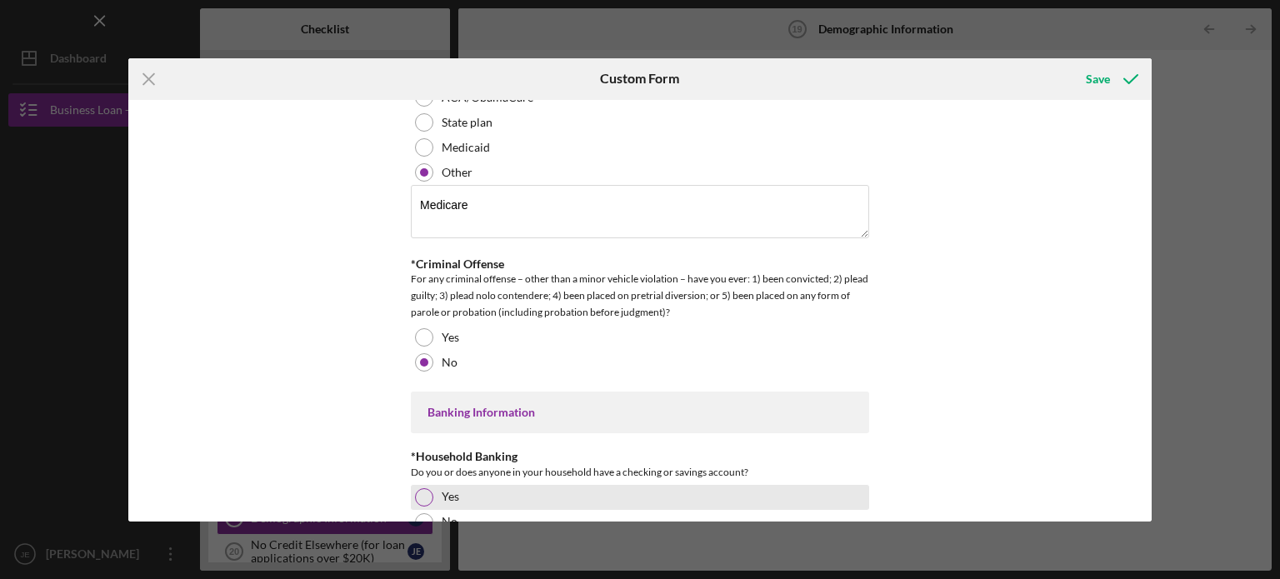
click at [421, 489] on div at bounding box center [424, 497] width 18 height 18
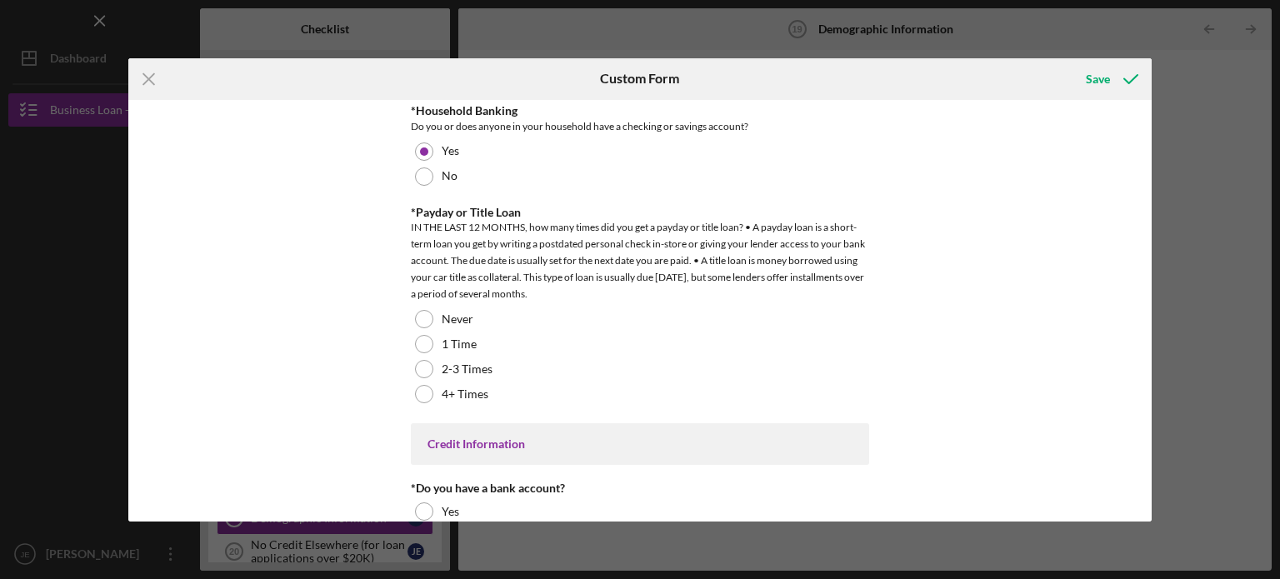
scroll to position [3363, 0]
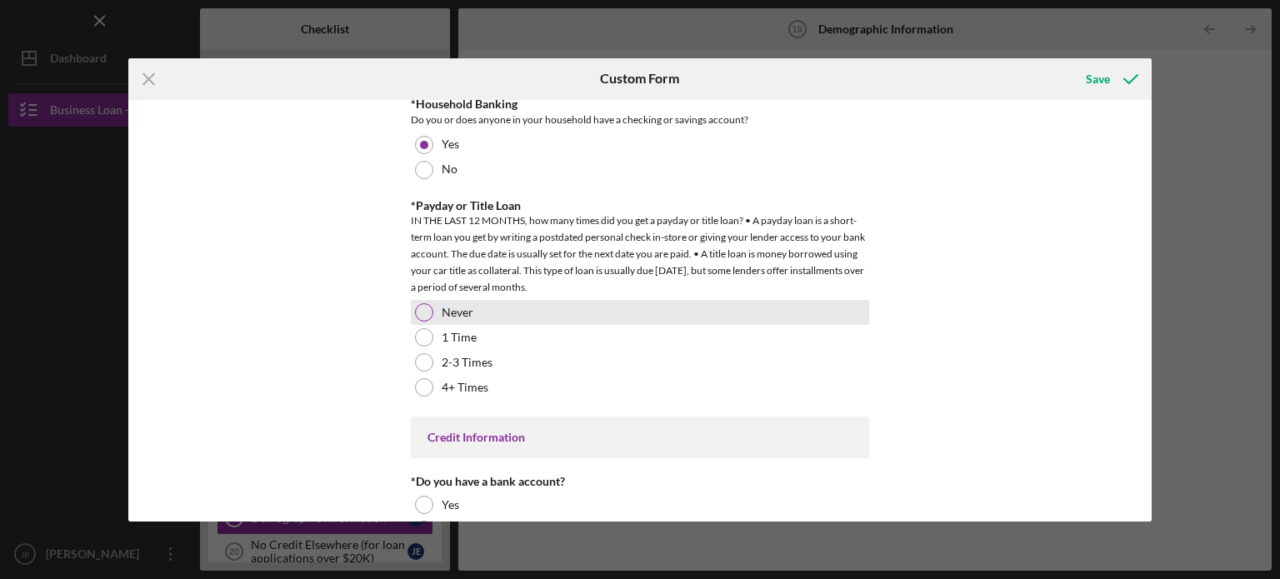
click at [421, 303] on div at bounding box center [424, 312] width 18 height 18
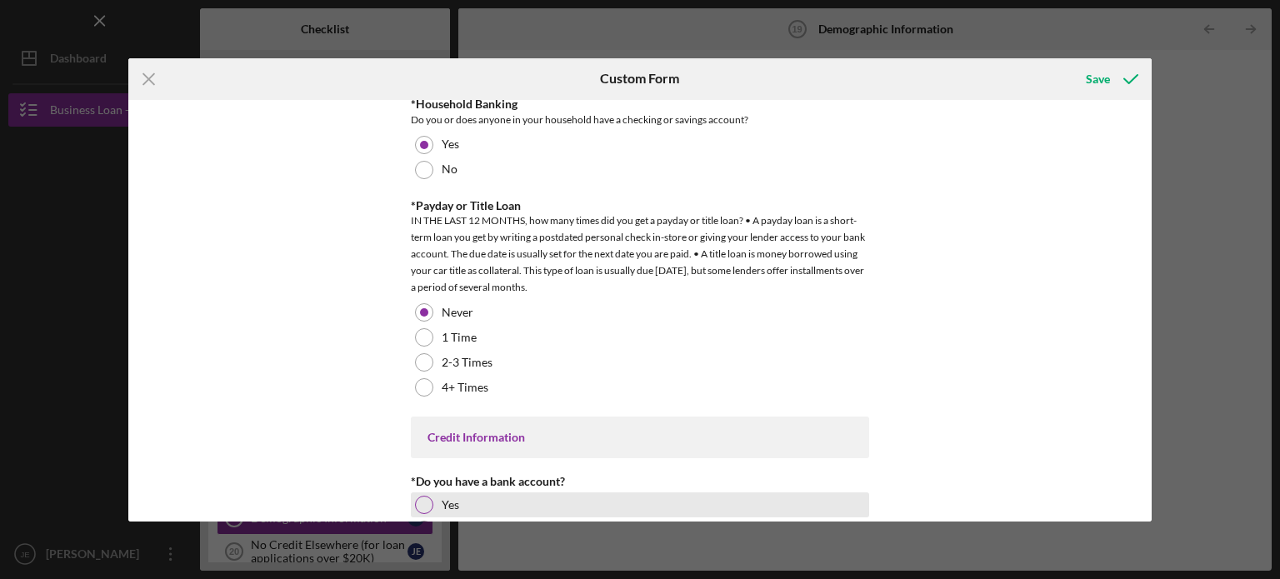
click at [422, 496] on div at bounding box center [424, 505] width 18 height 18
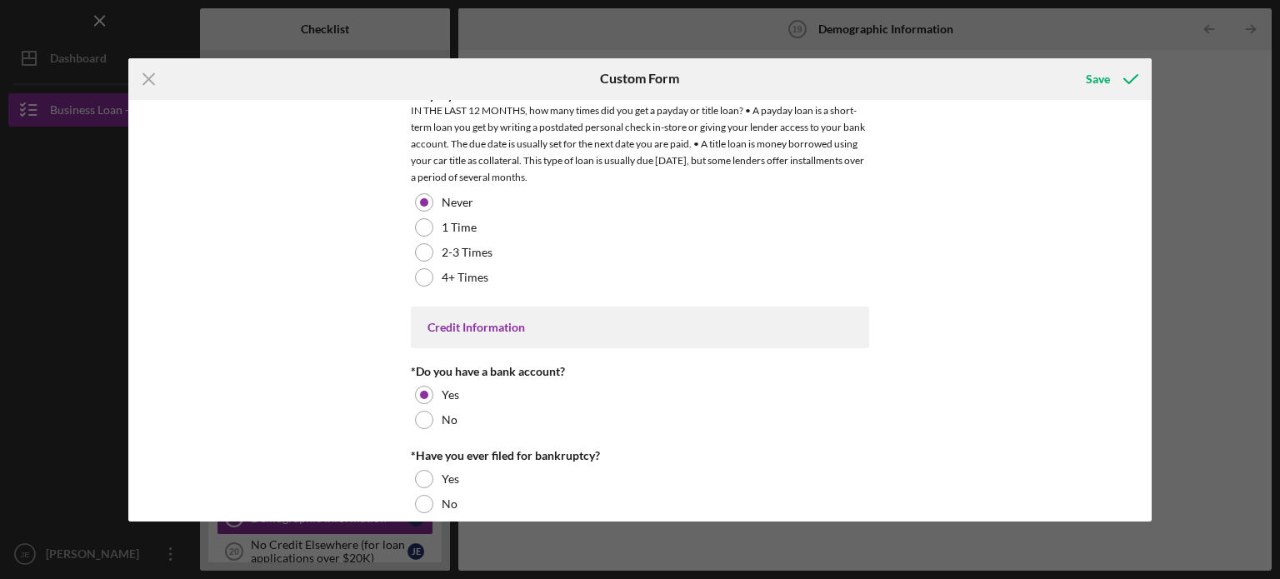
scroll to position [3486, 0]
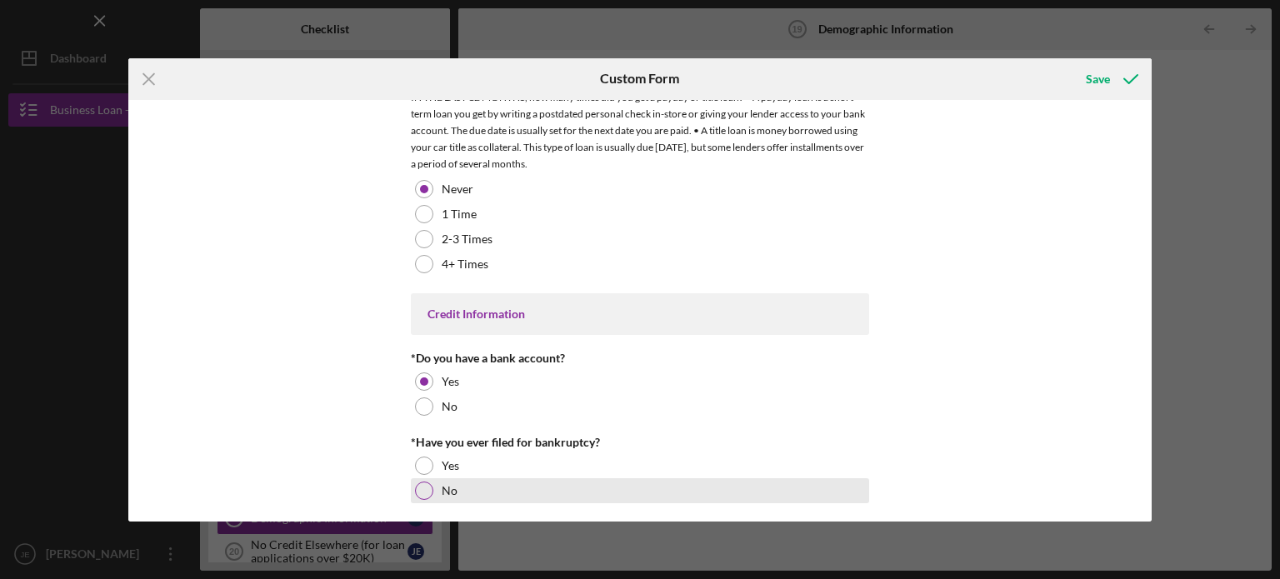
click at [419, 487] on div at bounding box center [424, 491] width 18 height 18
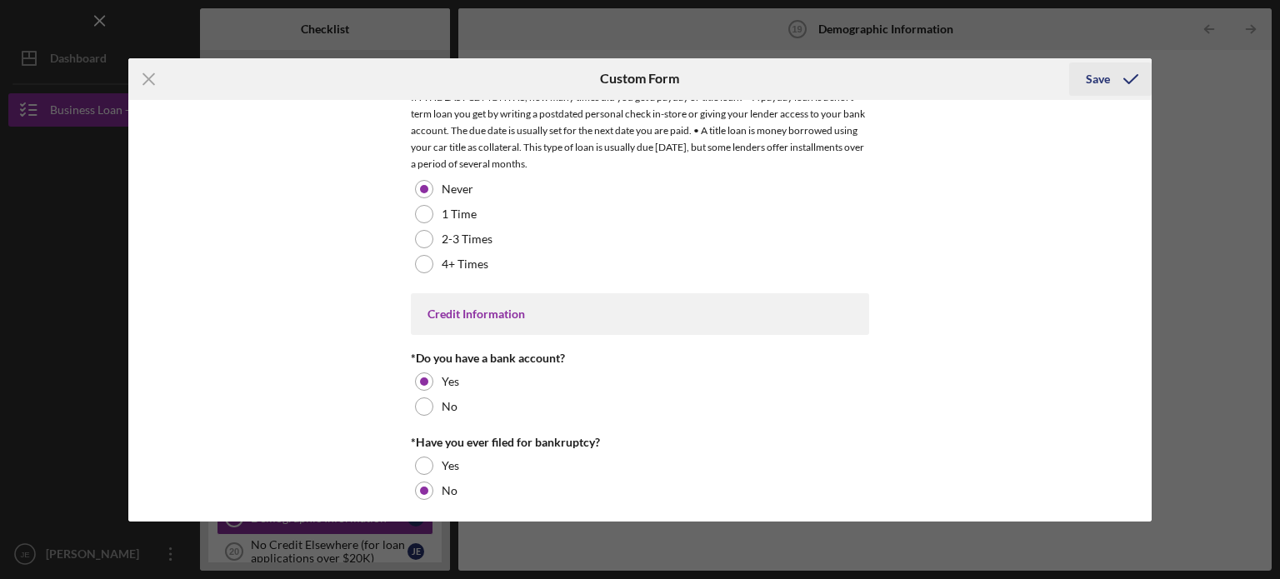
click at [1082, 77] on button "Save" at bounding box center [1110, 78] width 82 height 33
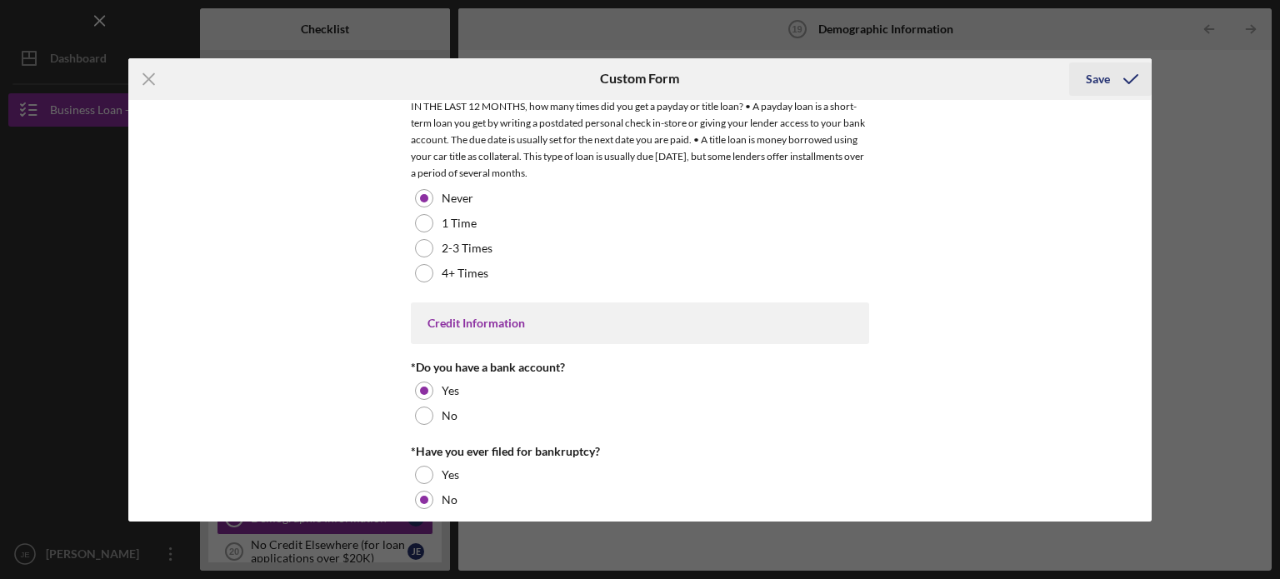
scroll to position [3496, 0]
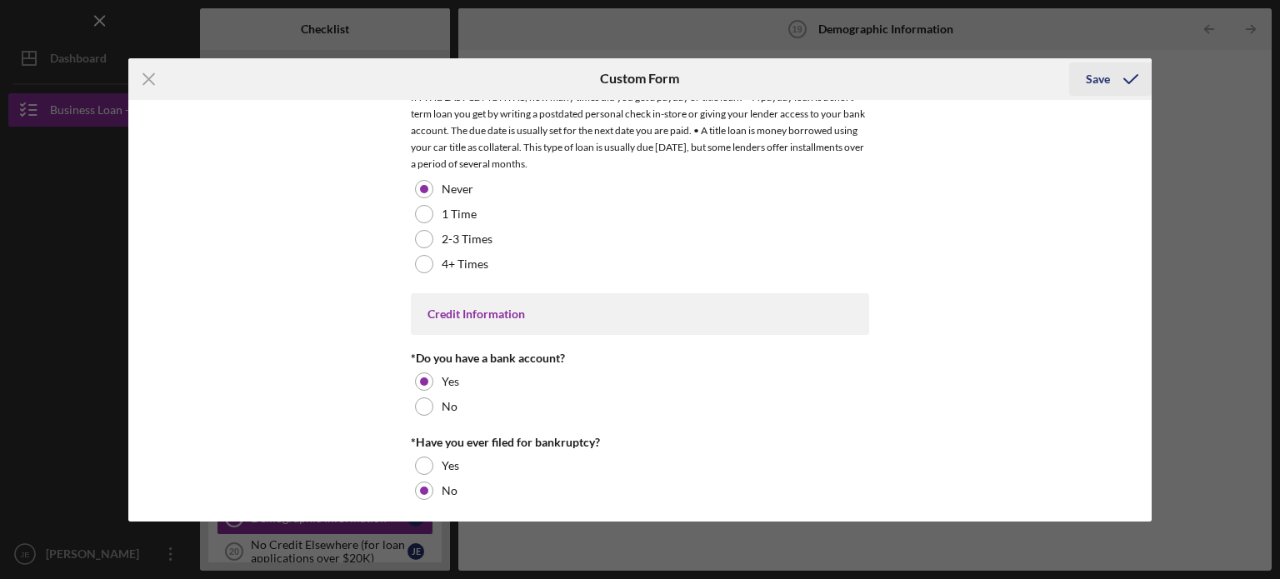
click at [1092, 73] on div "Save" at bounding box center [1098, 78] width 24 height 33
click at [1095, 76] on div "Save" at bounding box center [1098, 78] width 24 height 33
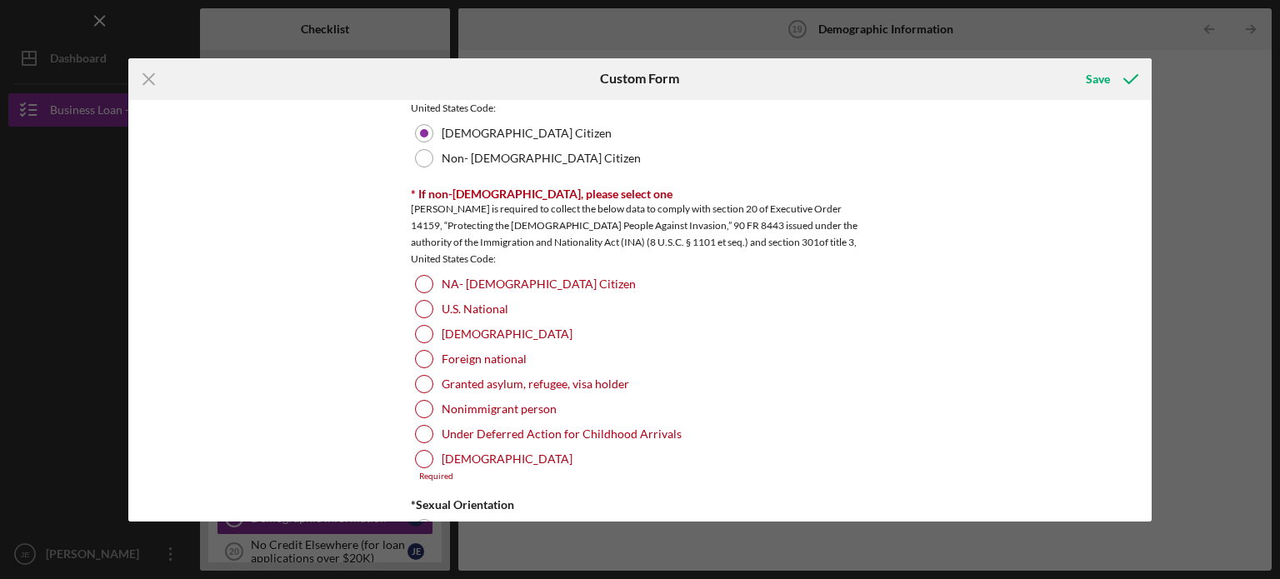
scroll to position [1646, 0]
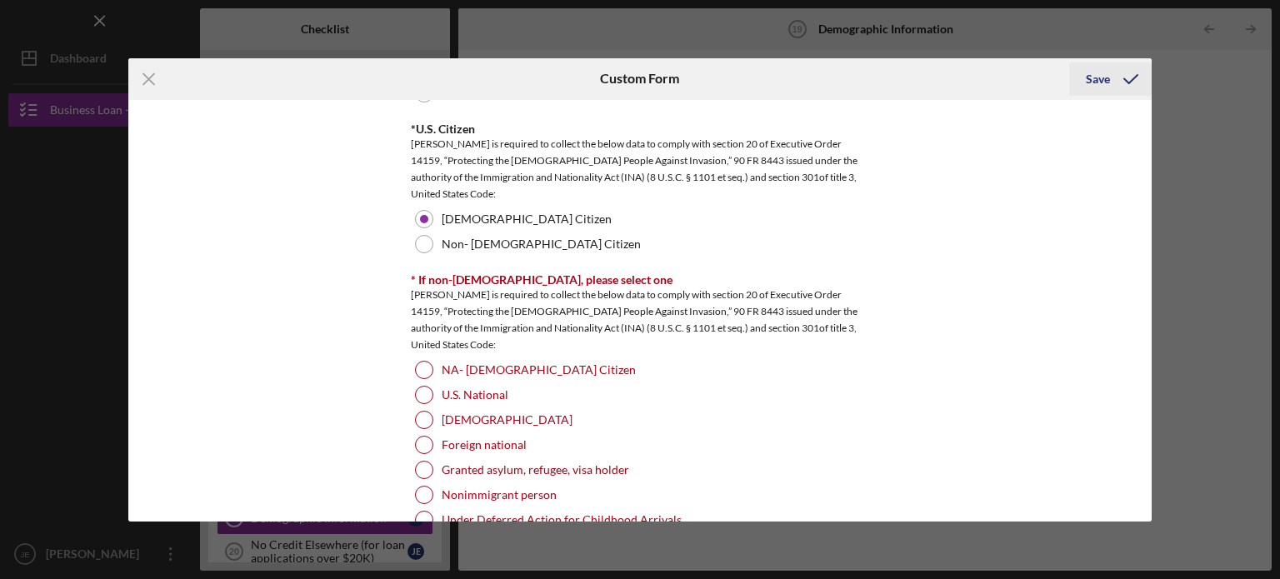
click at [1097, 84] on div "Save" at bounding box center [1098, 78] width 24 height 33
click at [1139, 119] on div "Demographic Information *Gender [DEMOGRAPHIC_DATA] [DEMOGRAPHIC_DATA] [DEMOGRAP…" at bounding box center [640, 311] width 1024 height 422
click at [1143, 123] on div "Demographic Information *Gender [DEMOGRAPHIC_DATA] [DEMOGRAPHIC_DATA] [DEMOGRAP…" at bounding box center [640, 311] width 1024 height 422
click at [147, 79] on line at bounding box center [148, 78] width 11 height 11
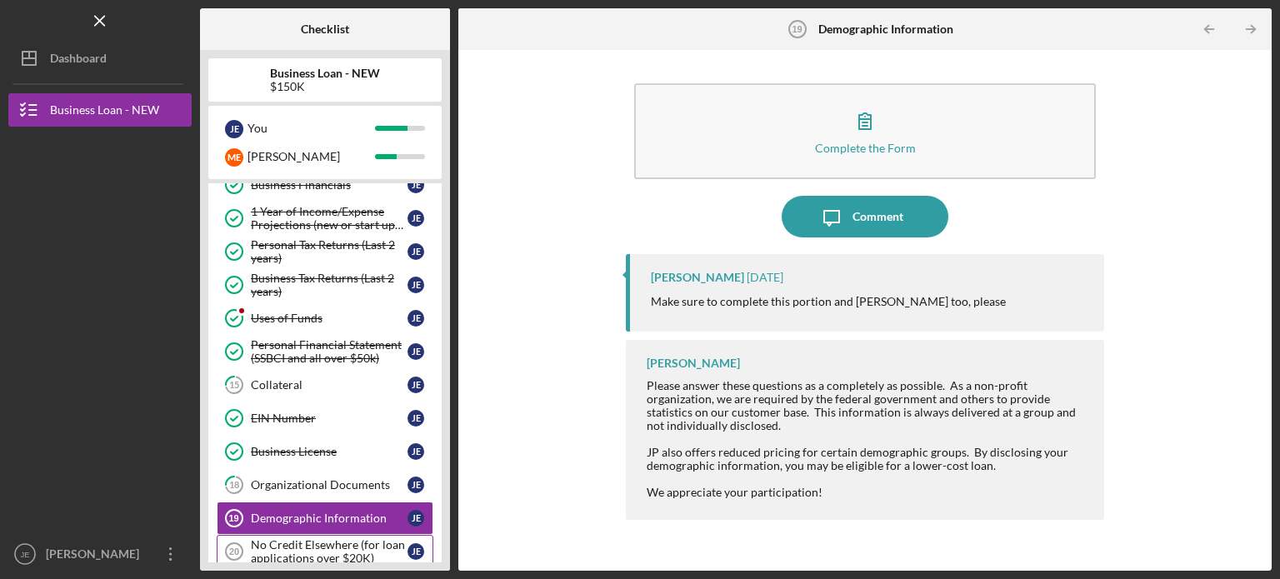
click at [325, 538] on div "No Credit Elsewhere (for loan applications over $20K)" at bounding box center [329, 551] width 157 height 27
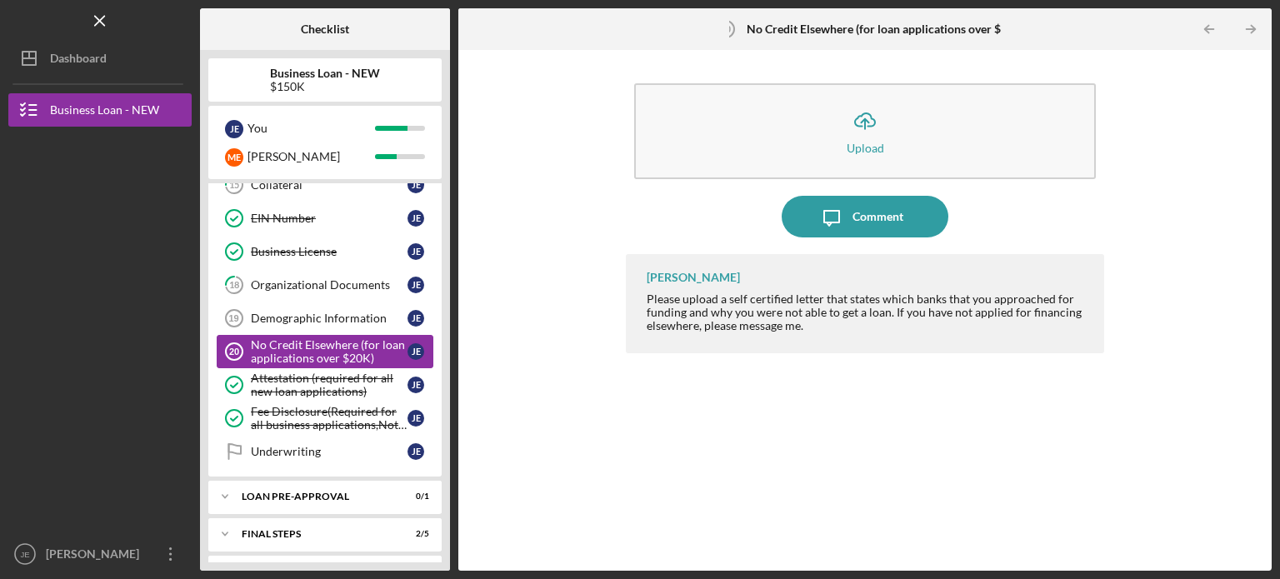
scroll to position [462, 0]
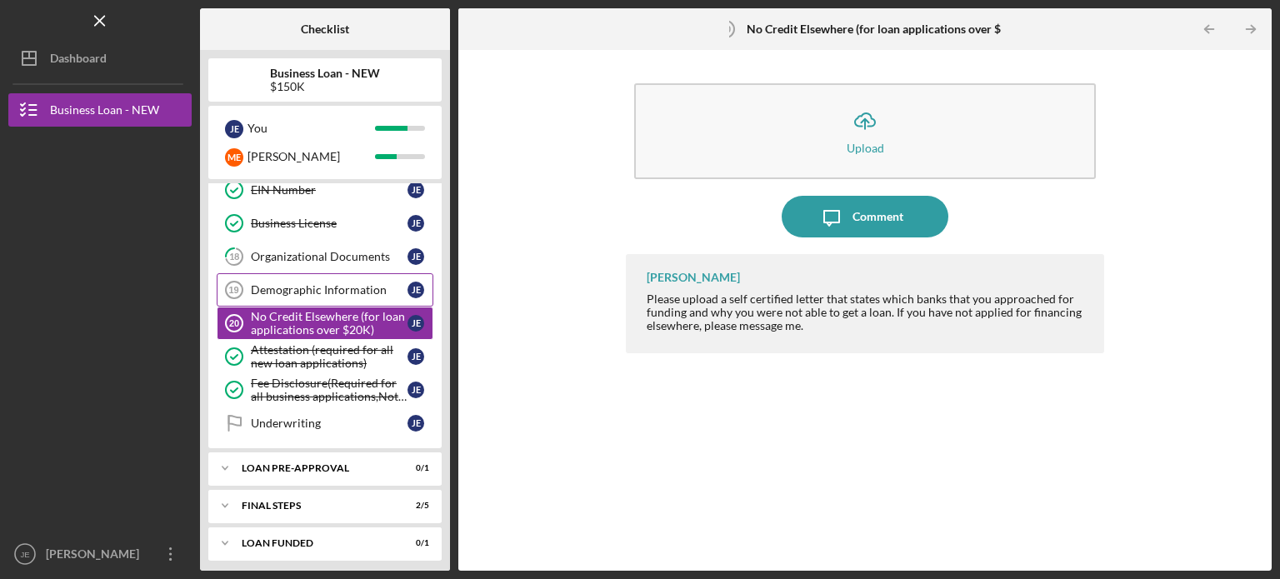
click at [353, 287] on div "Demographic Information" at bounding box center [329, 289] width 157 height 13
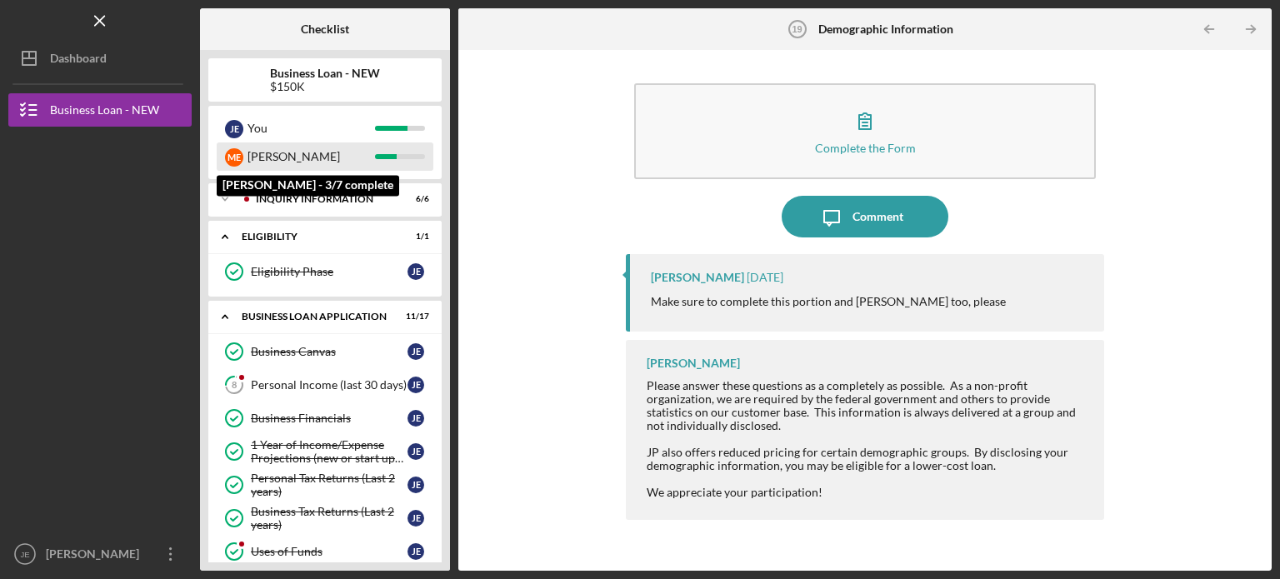
click at [276, 155] on div "[PERSON_NAME]" at bounding box center [310, 156] width 127 height 28
click at [252, 157] on div "[PERSON_NAME]" at bounding box center [310, 156] width 127 height 28
